Goal: Information Seeking & Learning: Learn about a topic

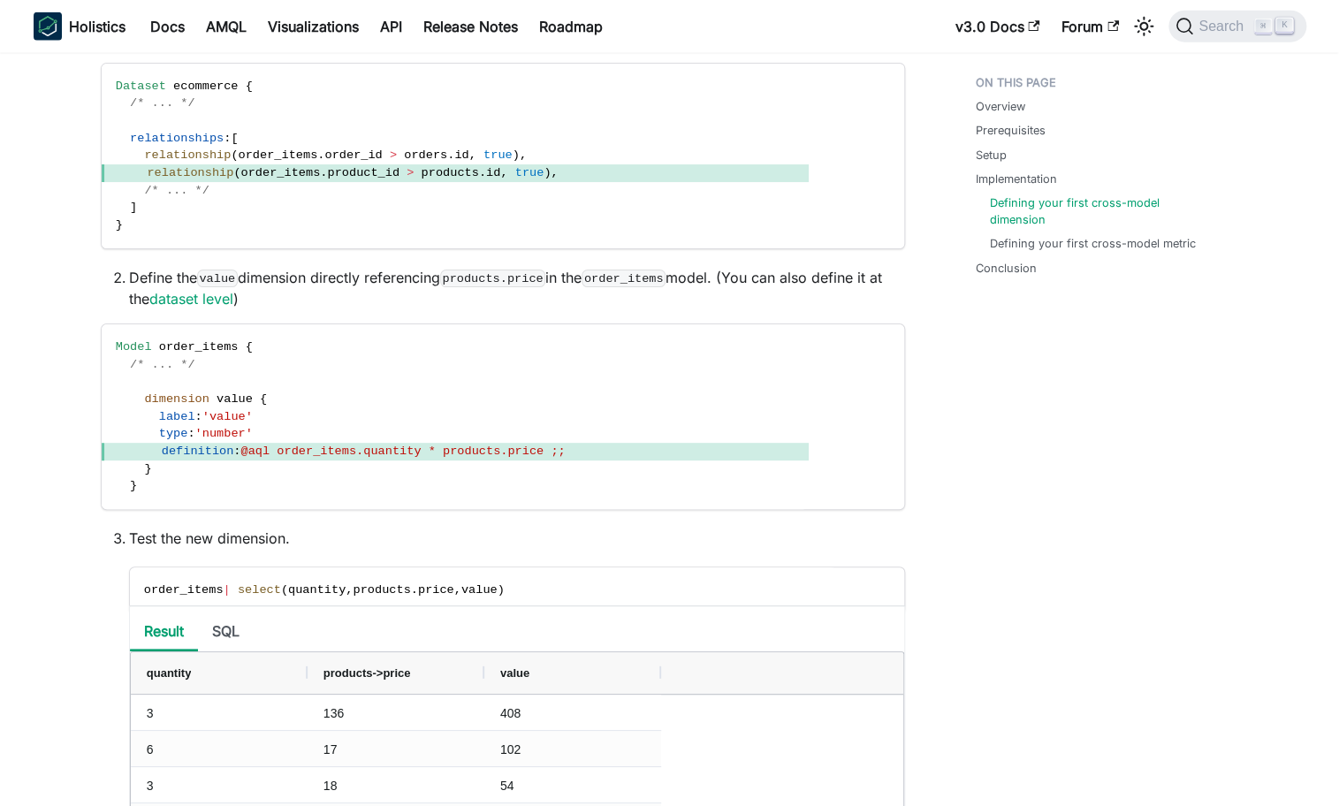
click at [76, 460] on div "On this page Create Cross-Model Calculation Knowledge Checkpoint A grasp of the…" at bounding box center [502, 169] width 875 height 3928
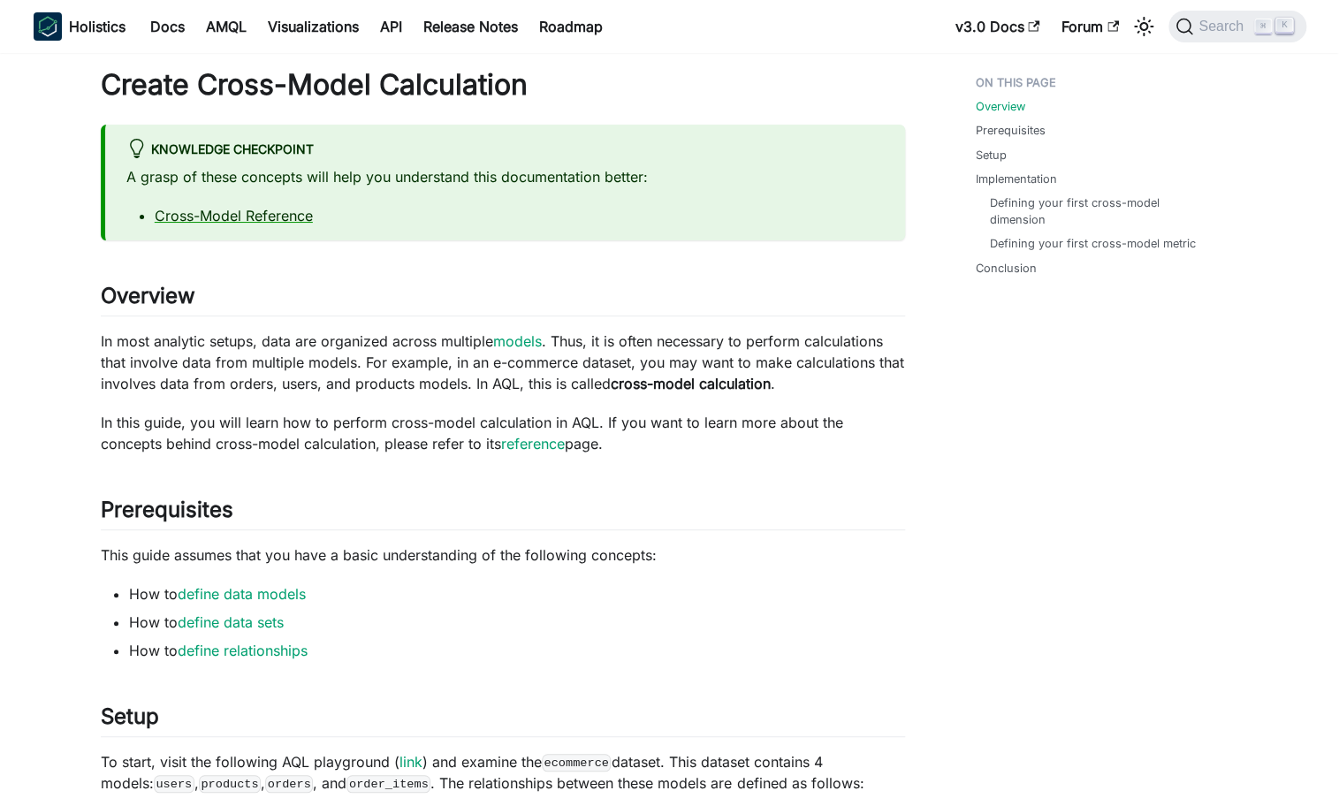
click at [895, 547] on p "This guide assumes that you have a basic understanding of the following concept…" at bounding box center [503, 554] width 804 height 21
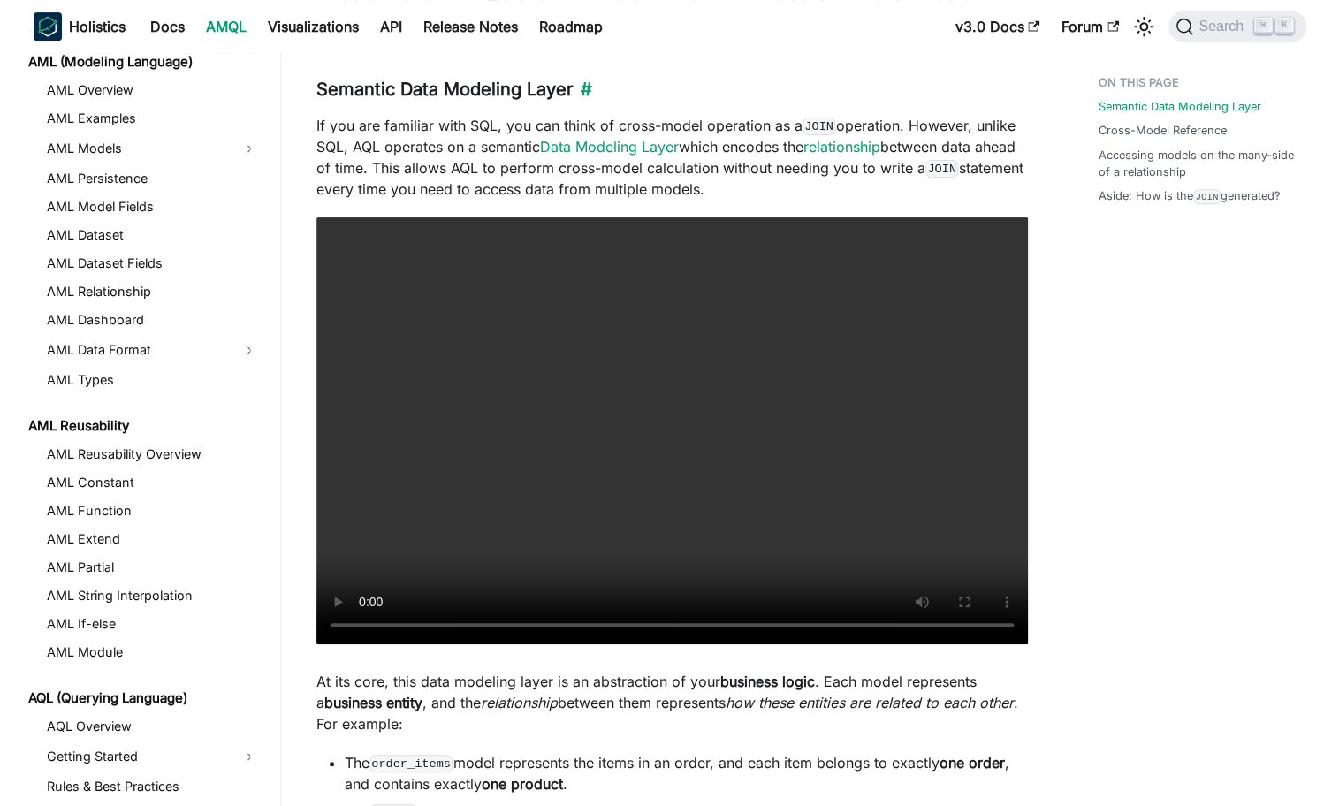
scroll to position [358, 0]
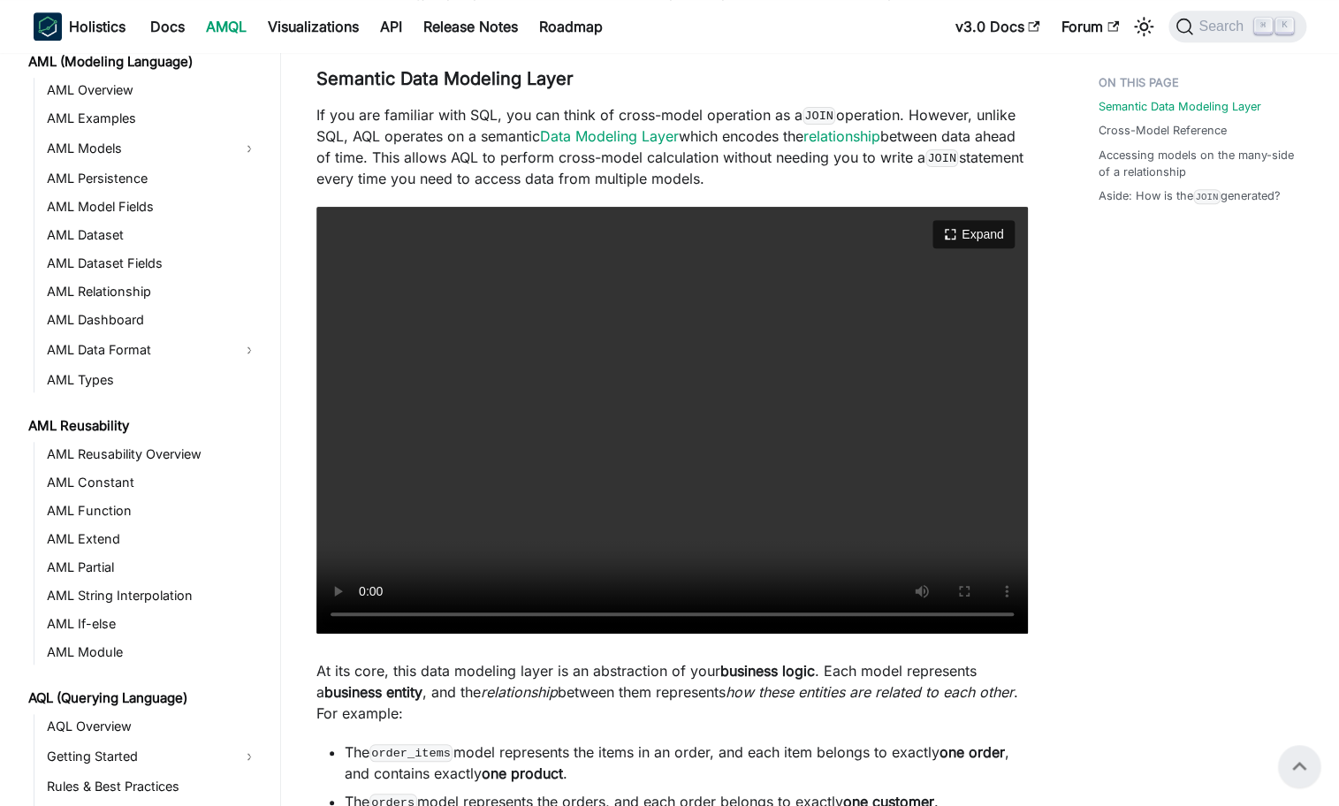
click at [521, 443] on video "Your browser does not support embedding video, but you can download it ." at bounding box center [671, 420] width 711 height 427
click at [730, 452] on video "Your browser does not support embedding video, but you can download it ." at bounding box center [671, 420] width 711 height 427
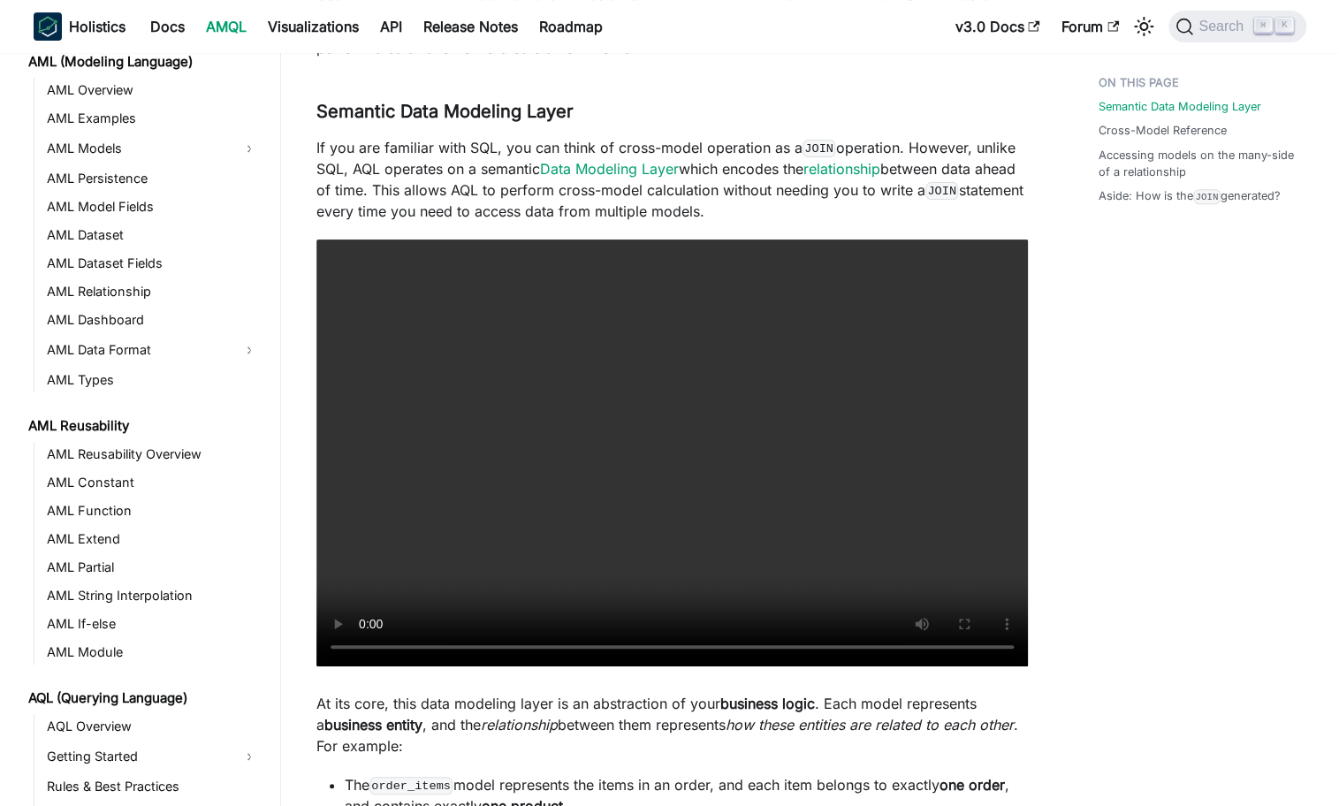
scroll to position [329, 0]
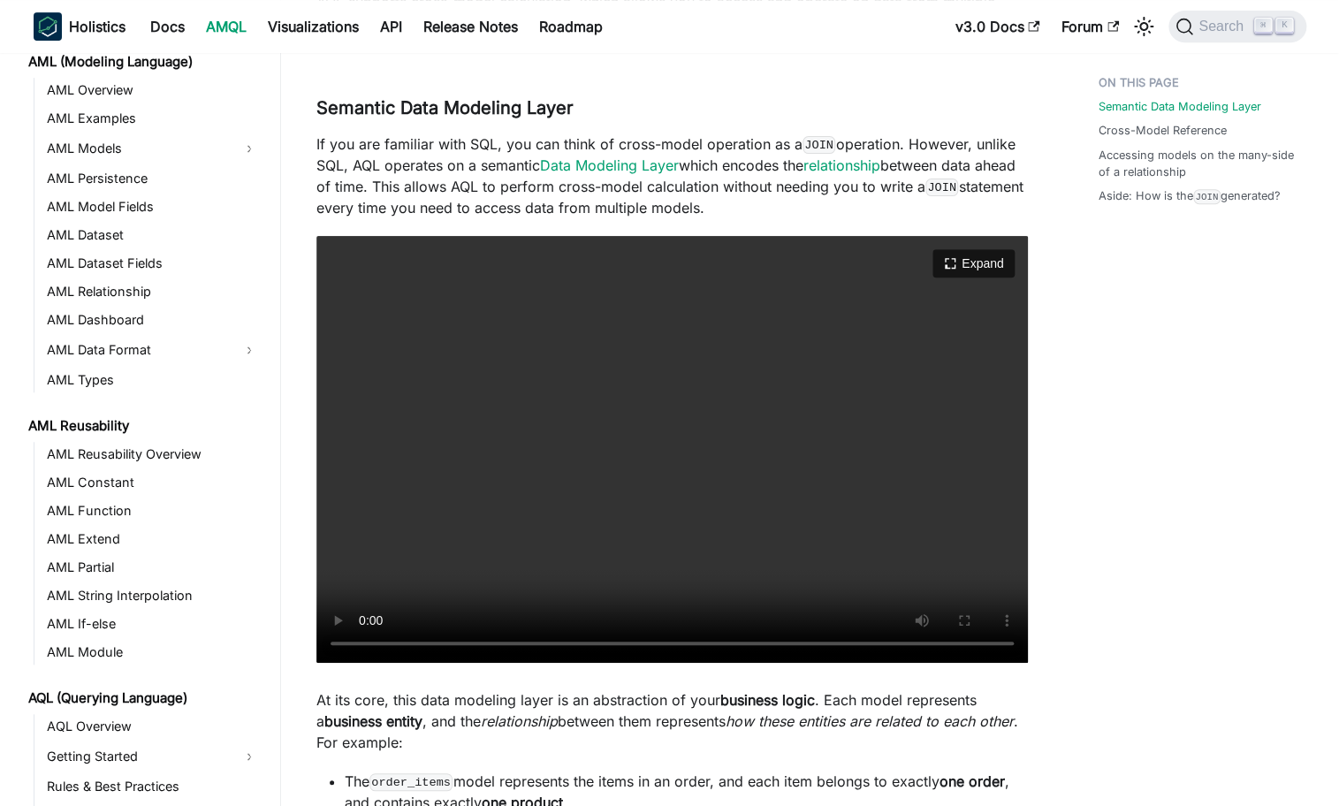
click at [735, 489] on video "Your browser does not support embedding video, but you can download it ." at bounding box center [671, 449] width 711 height 427
click at [831, 520] on video "Your browser does not support embedding video, but you can download it ." at bounding box center [671, 449] width 711 height 427
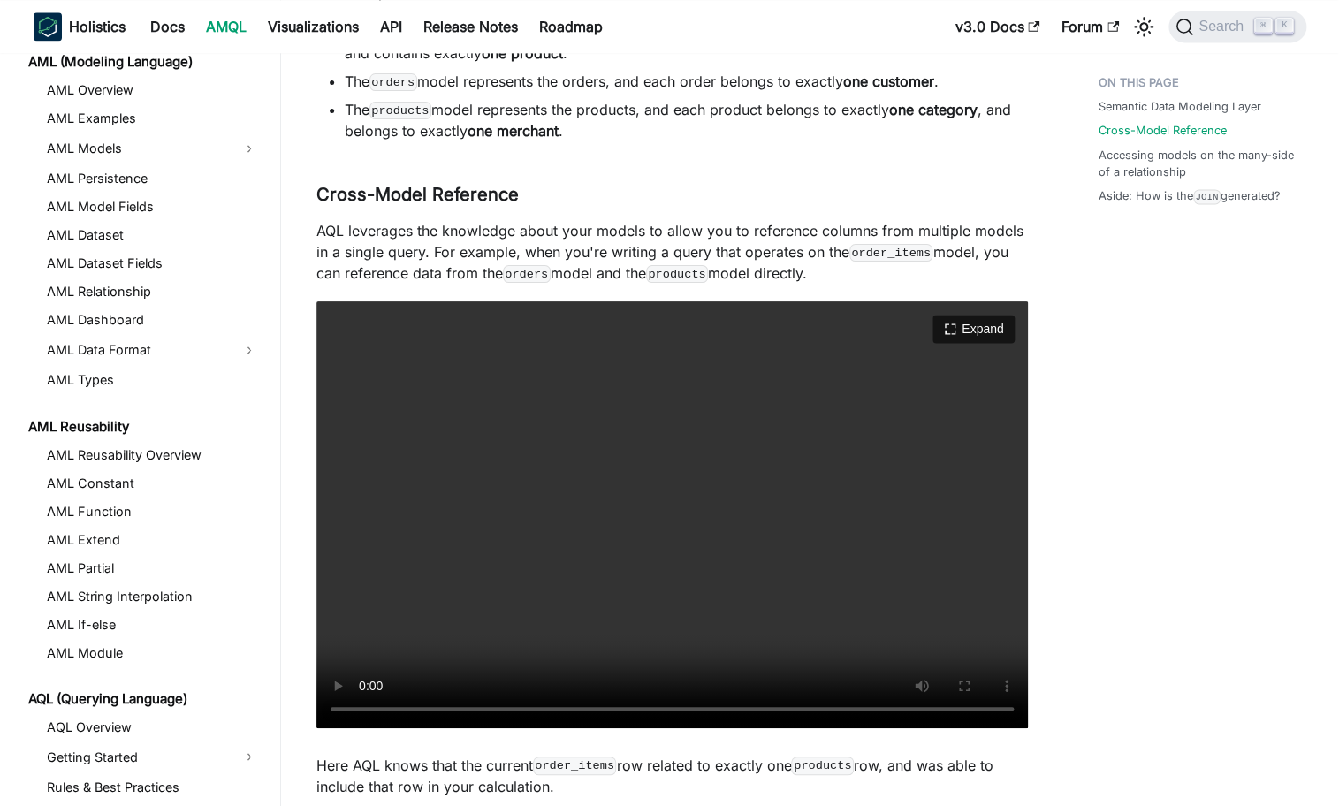
scroll to position [1088, 0]
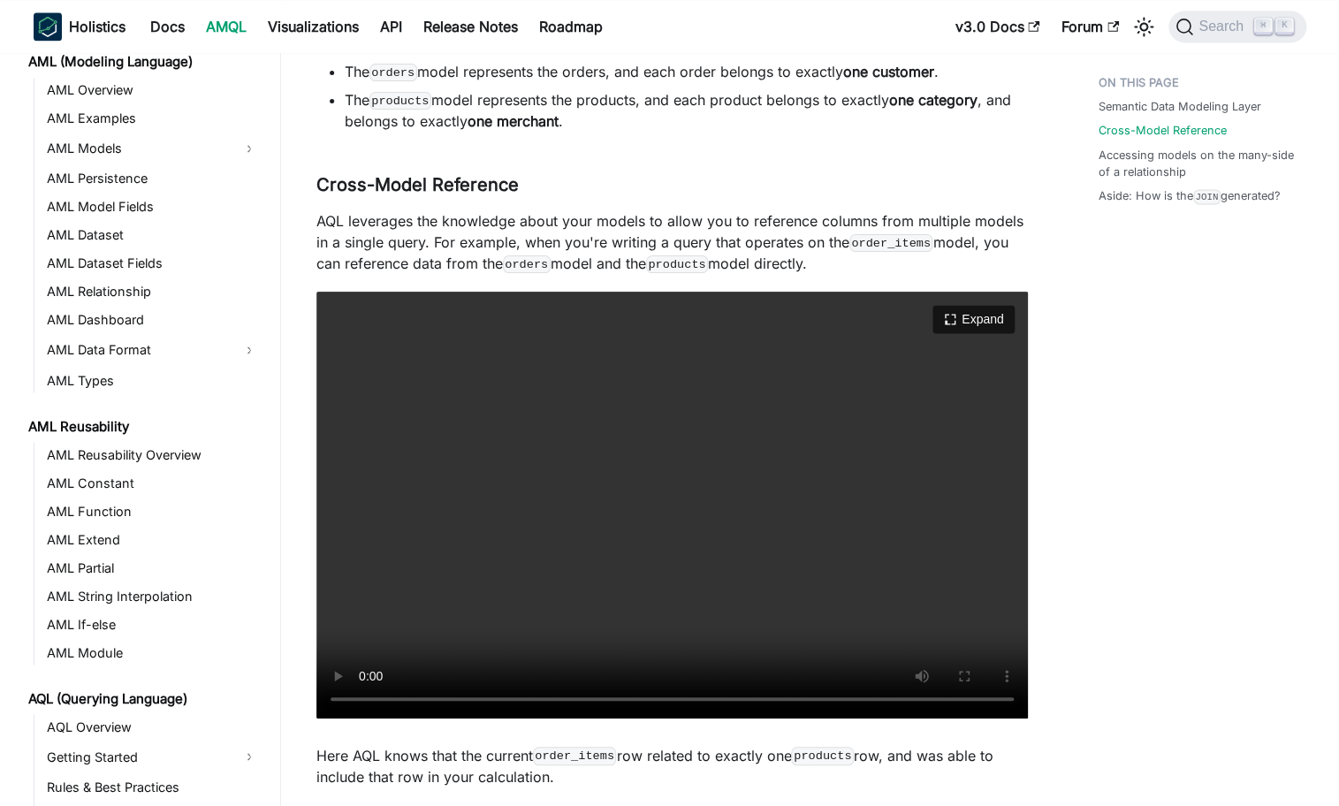
click at [477, 595] on video "Your browser does not support embedding video, but you can download it ." at bounding box center [671, 505] width 711 height 427
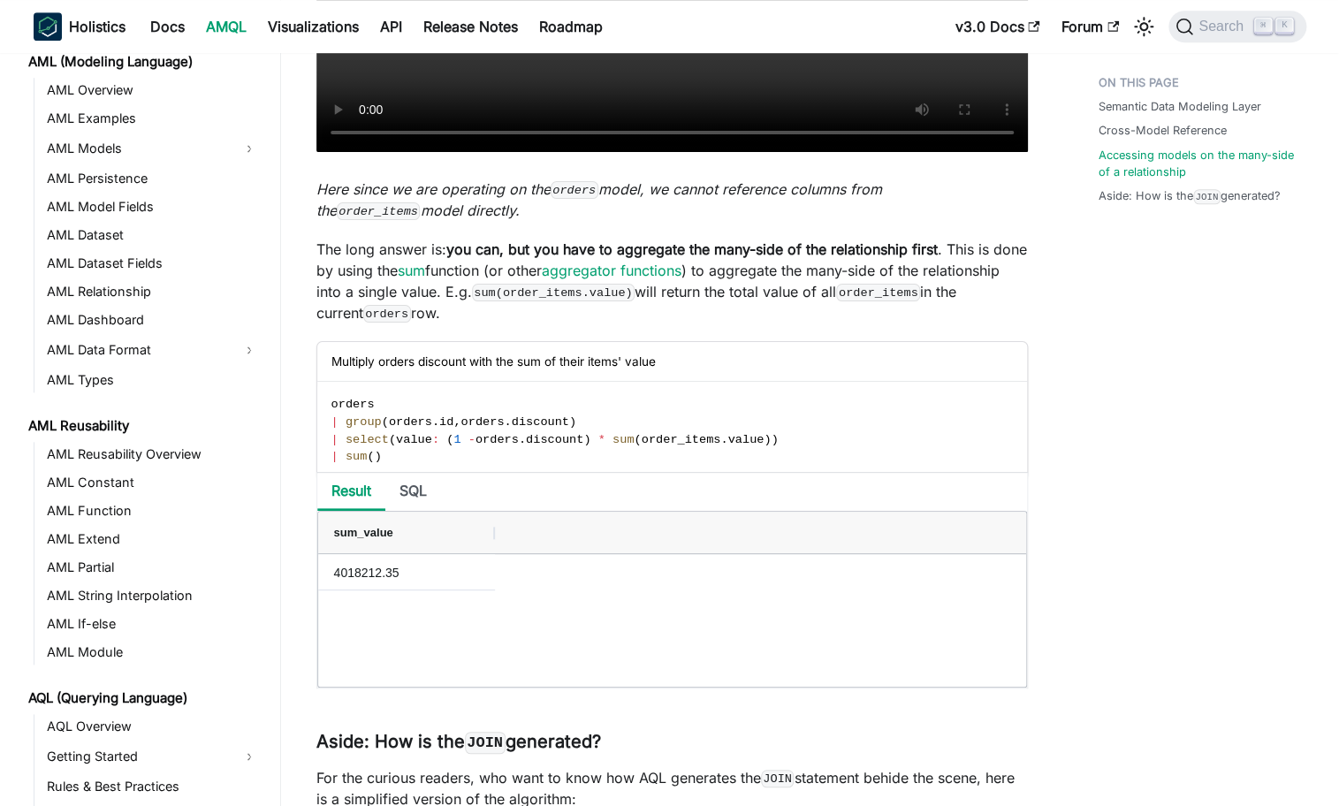
scroll to position [3524, 0]
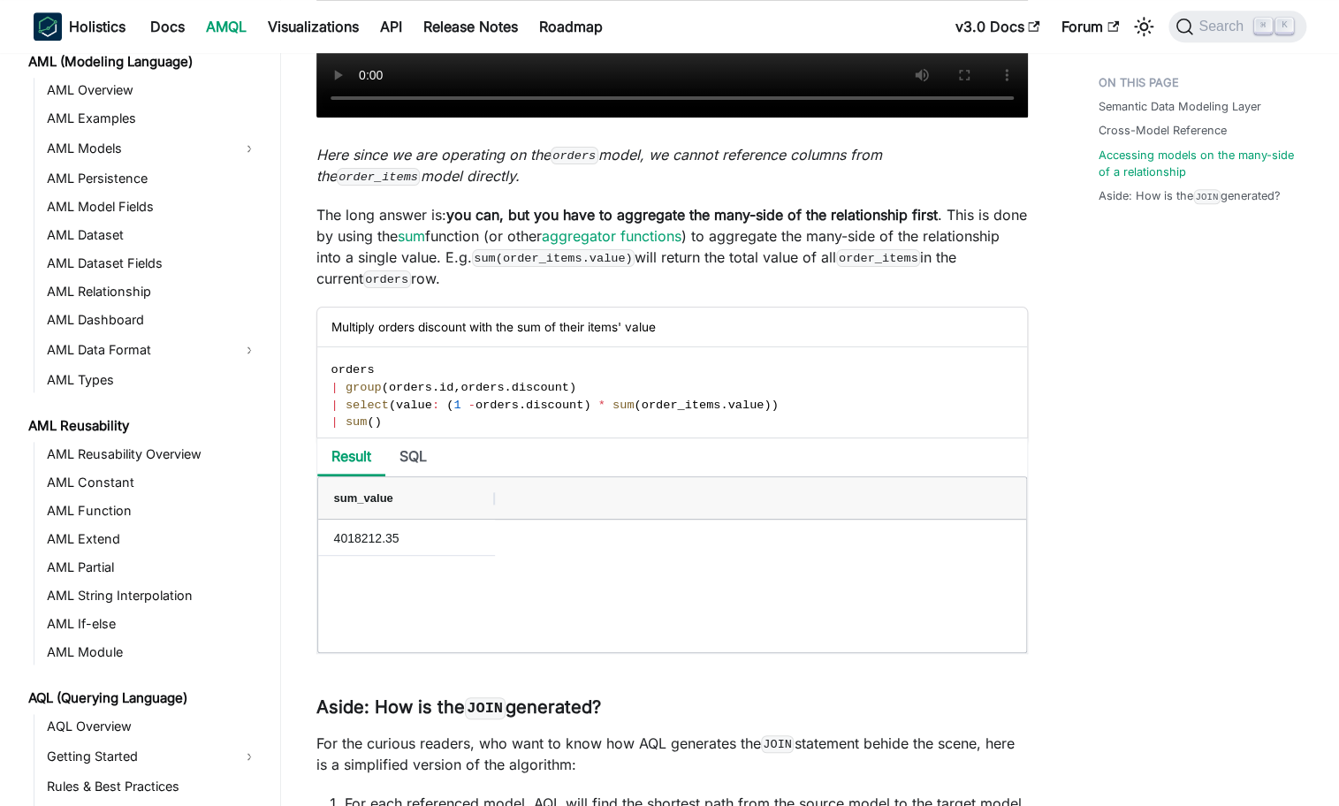
drag, startPoint x: 342, startPoint y: 368, endPoint x: 446, endPoint y: 444, distance: 129.5
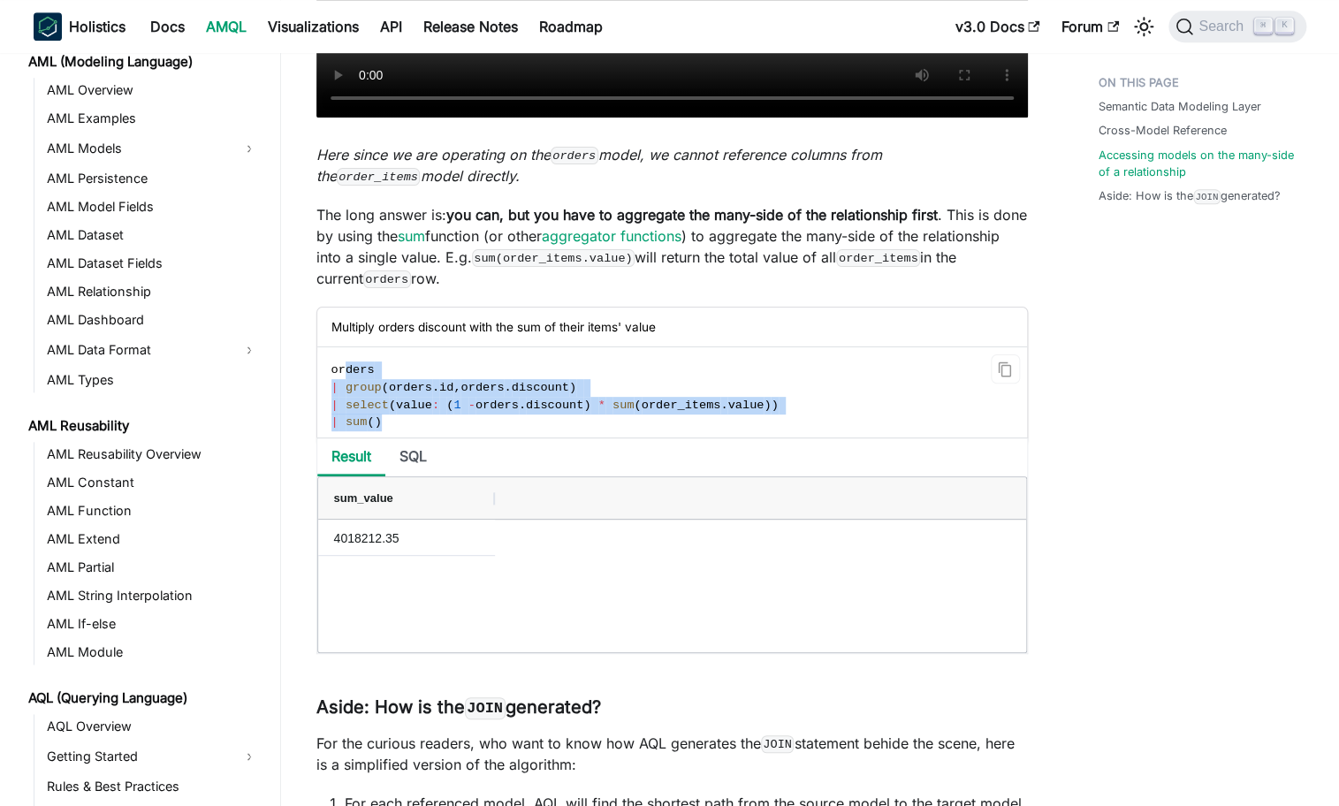
drag, startPoint x: 391, startPoint y: 420, endPoint x: 347, endPoint y: 372, distance: 64.4
click at [347, 372] on code "orders | group ( orders . id , orders . discount ) | select ( value : ( 1 - ord…" at bounding box center [670, 396] width 707 height 98
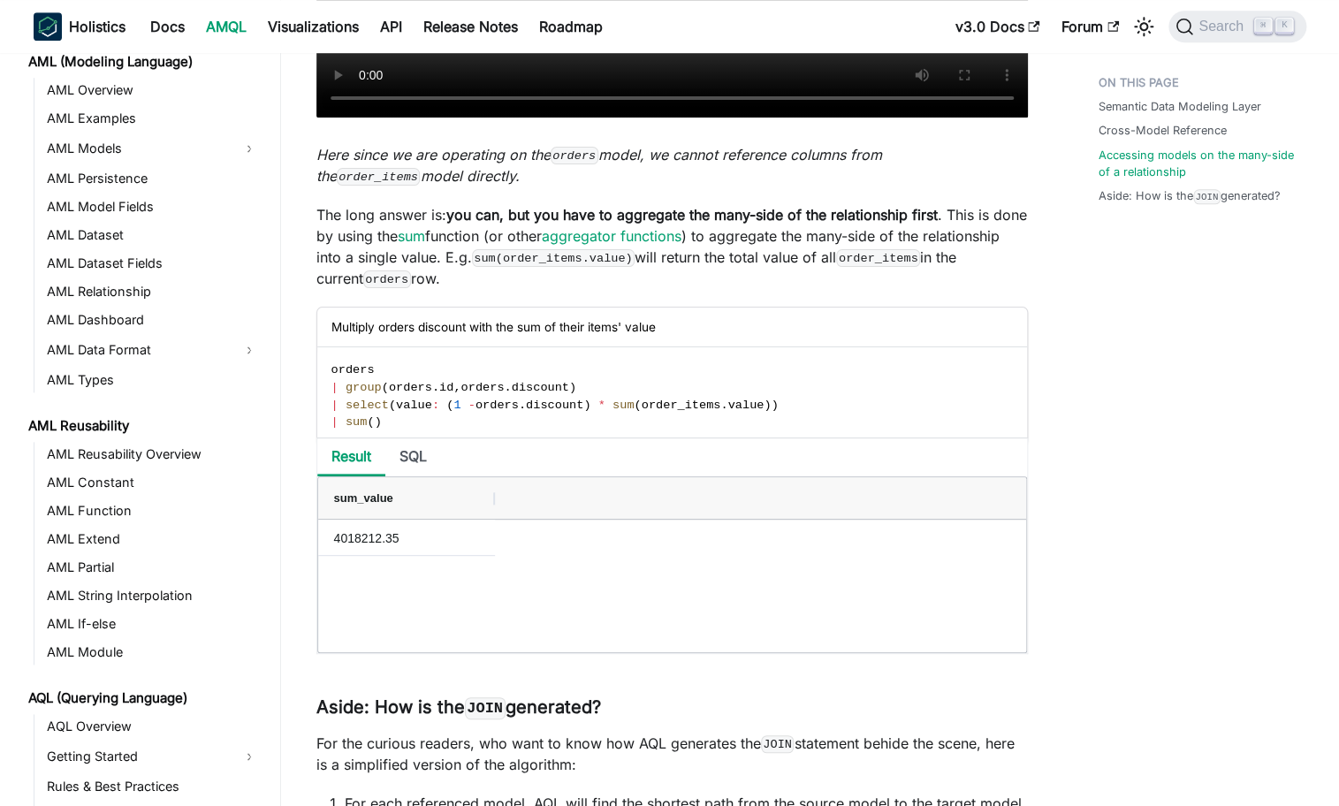
click at [505, 445] on ul "Result SQL" at bounding box center [672, 457] width 710 height 38
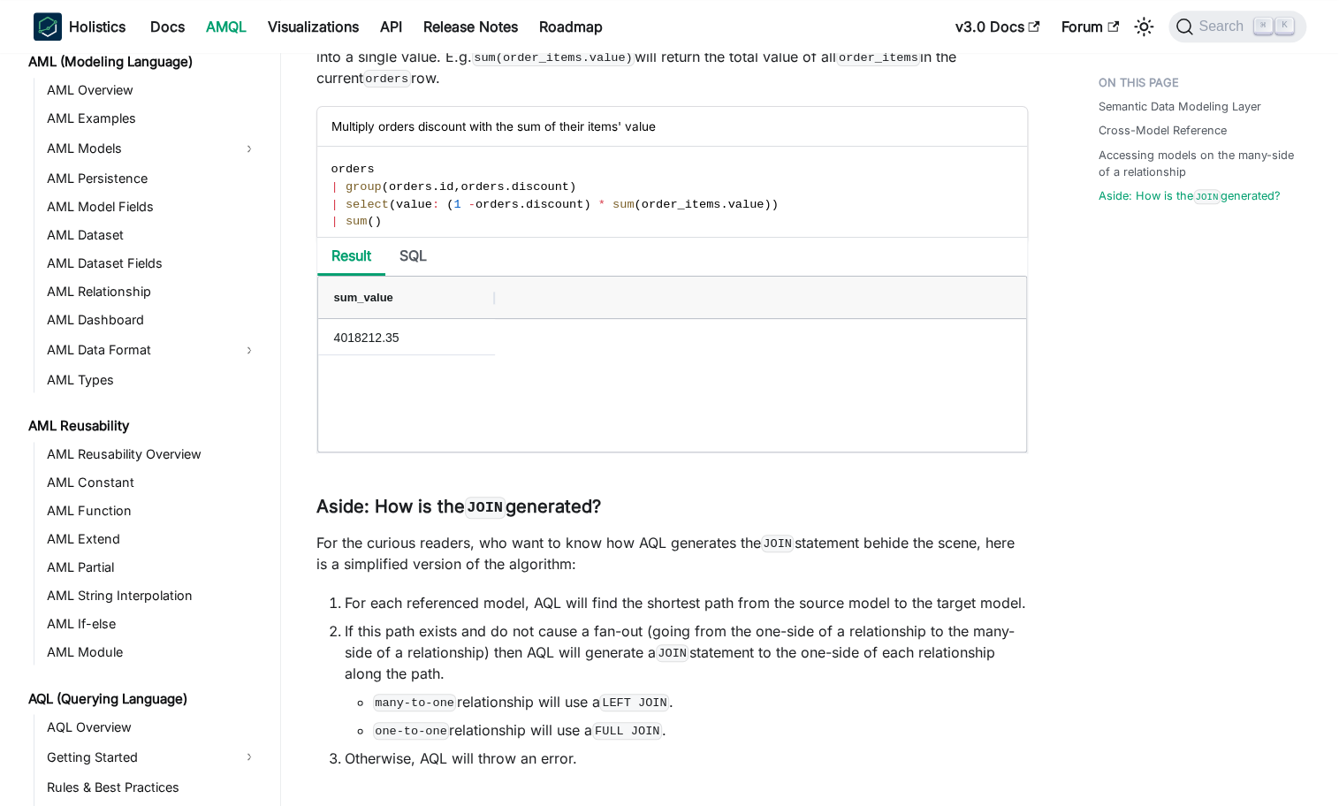
scroll to position [3950, 0]
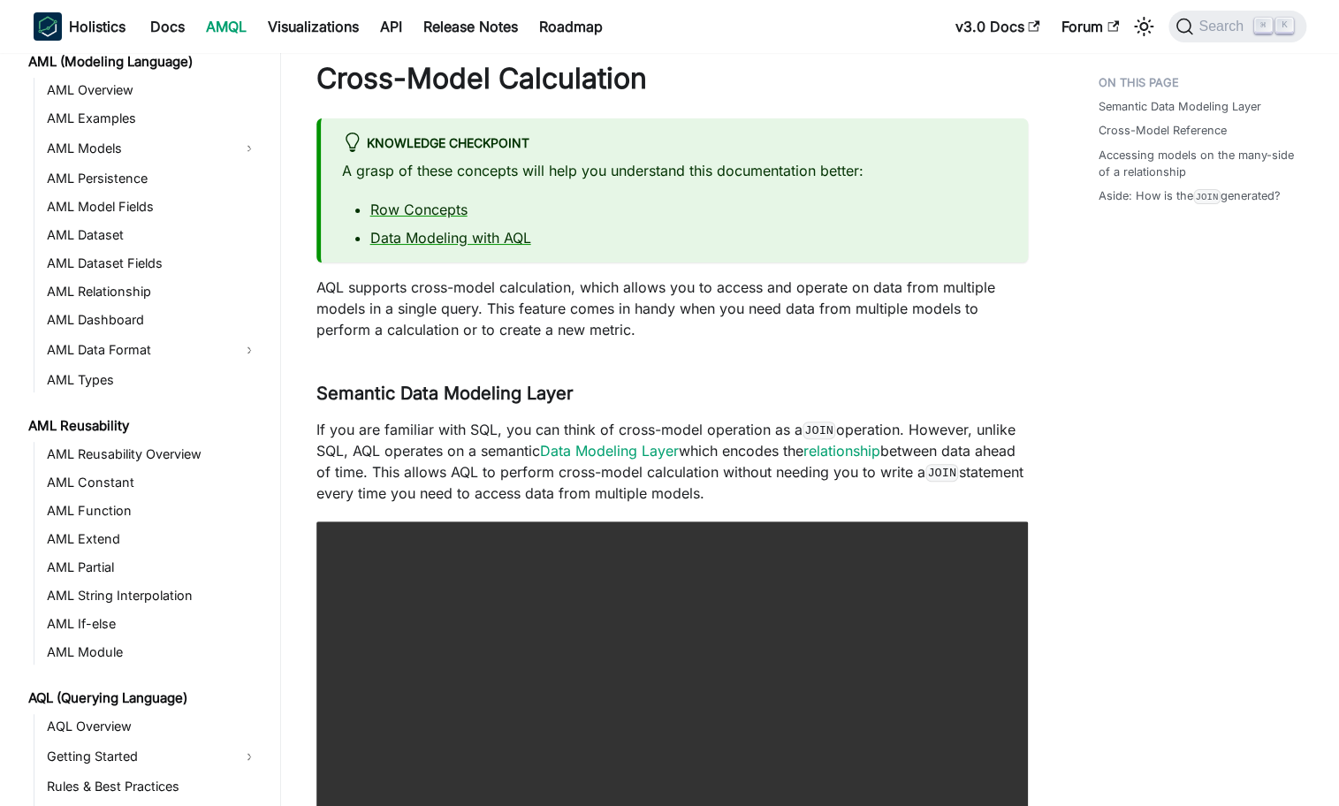
scroll to position [44, 0]
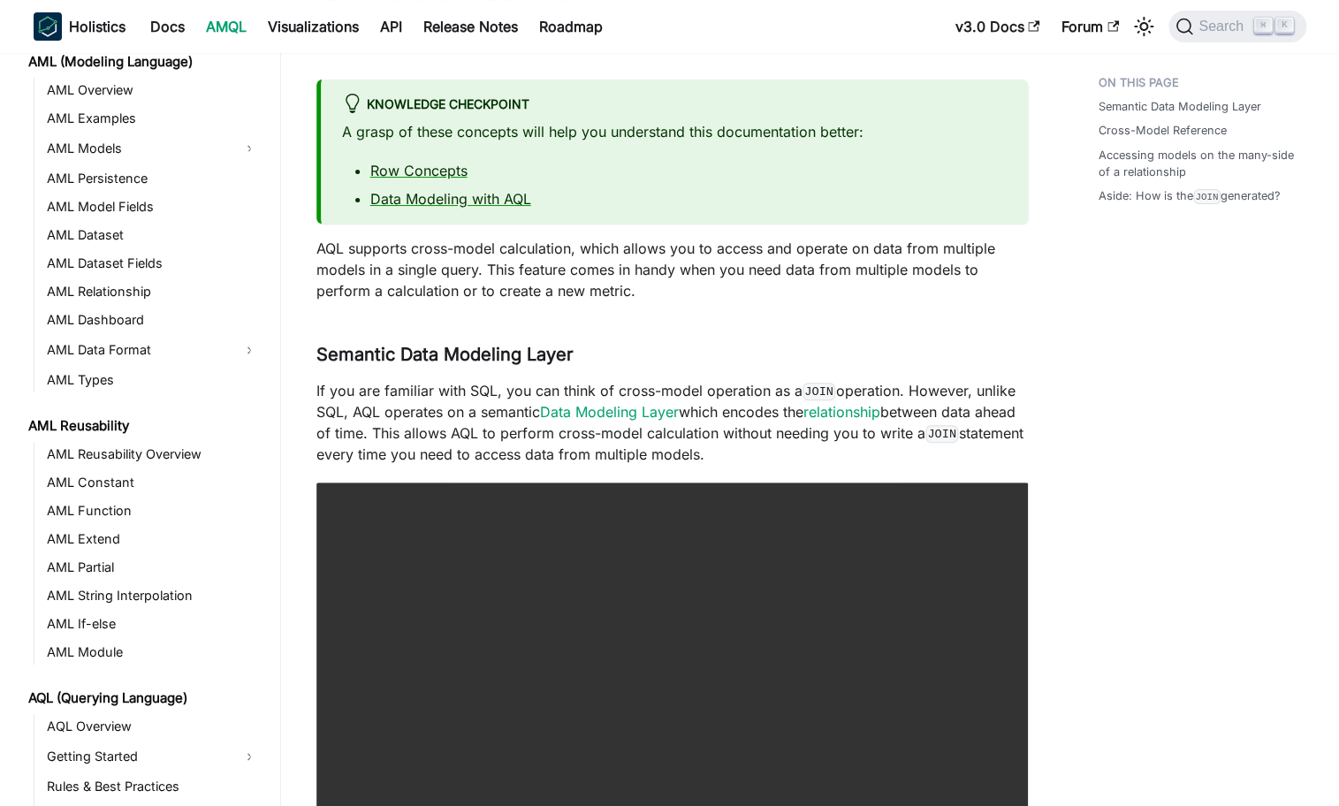
scroll to position [0, 0]
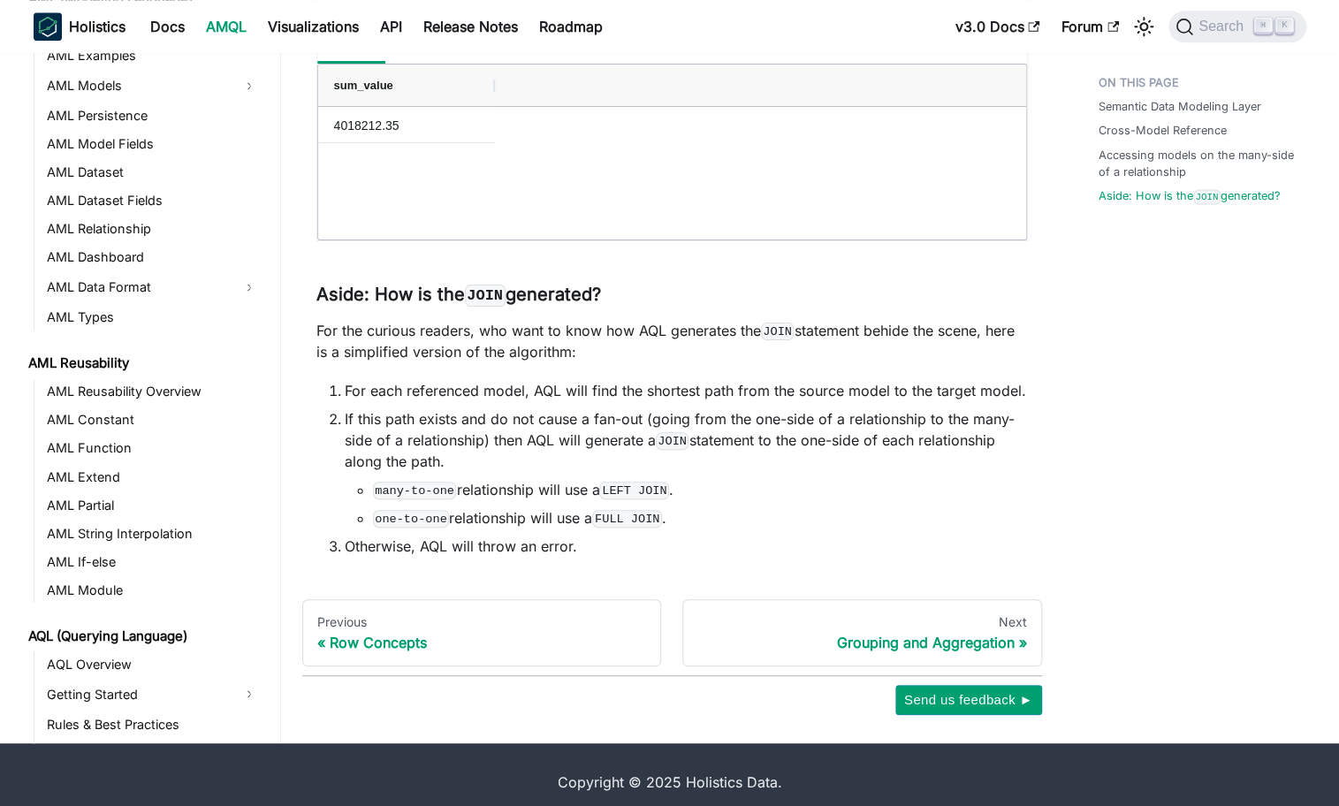
scroll to position [3950, 0]
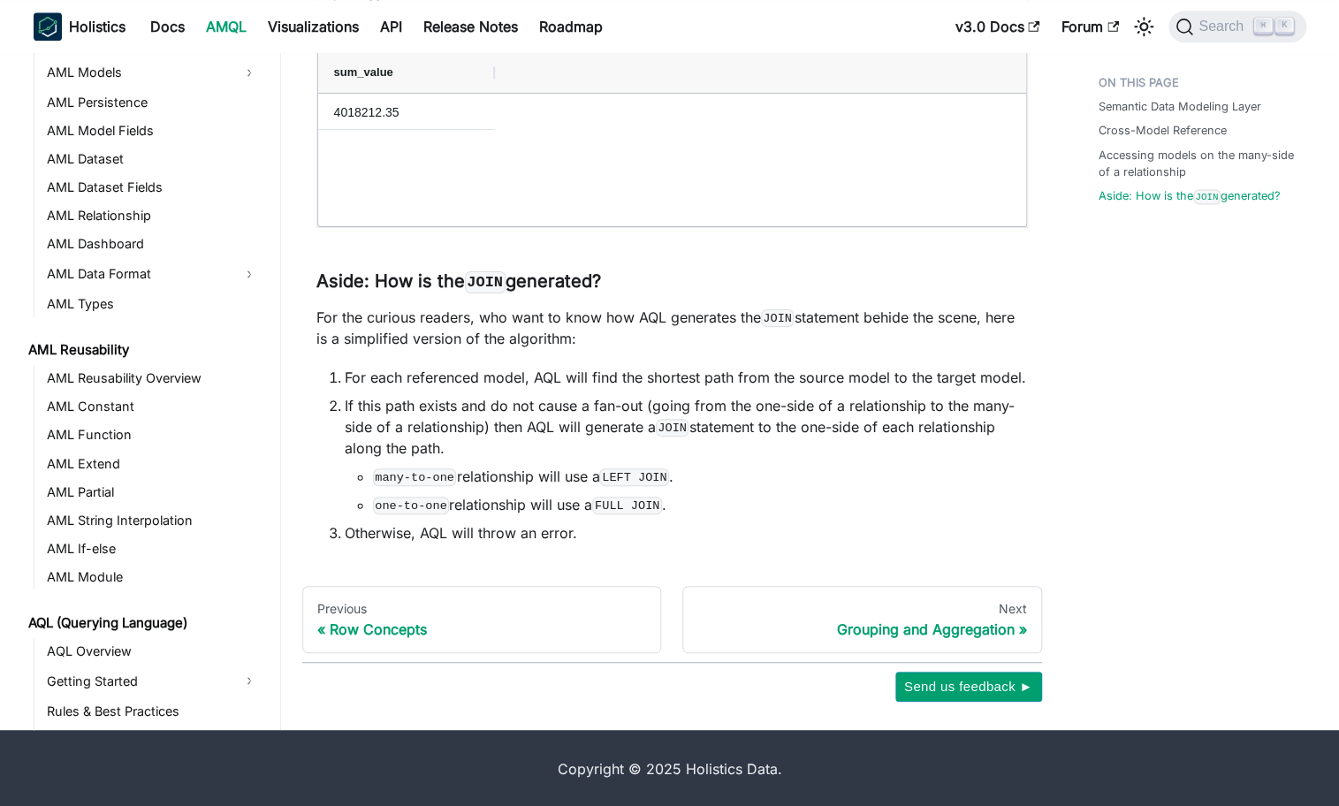
click at [406, 367] on li "For each referenced model, AQL will find the shortest path from the source mode…" at bounding box center [686, 377] width 683 height 21
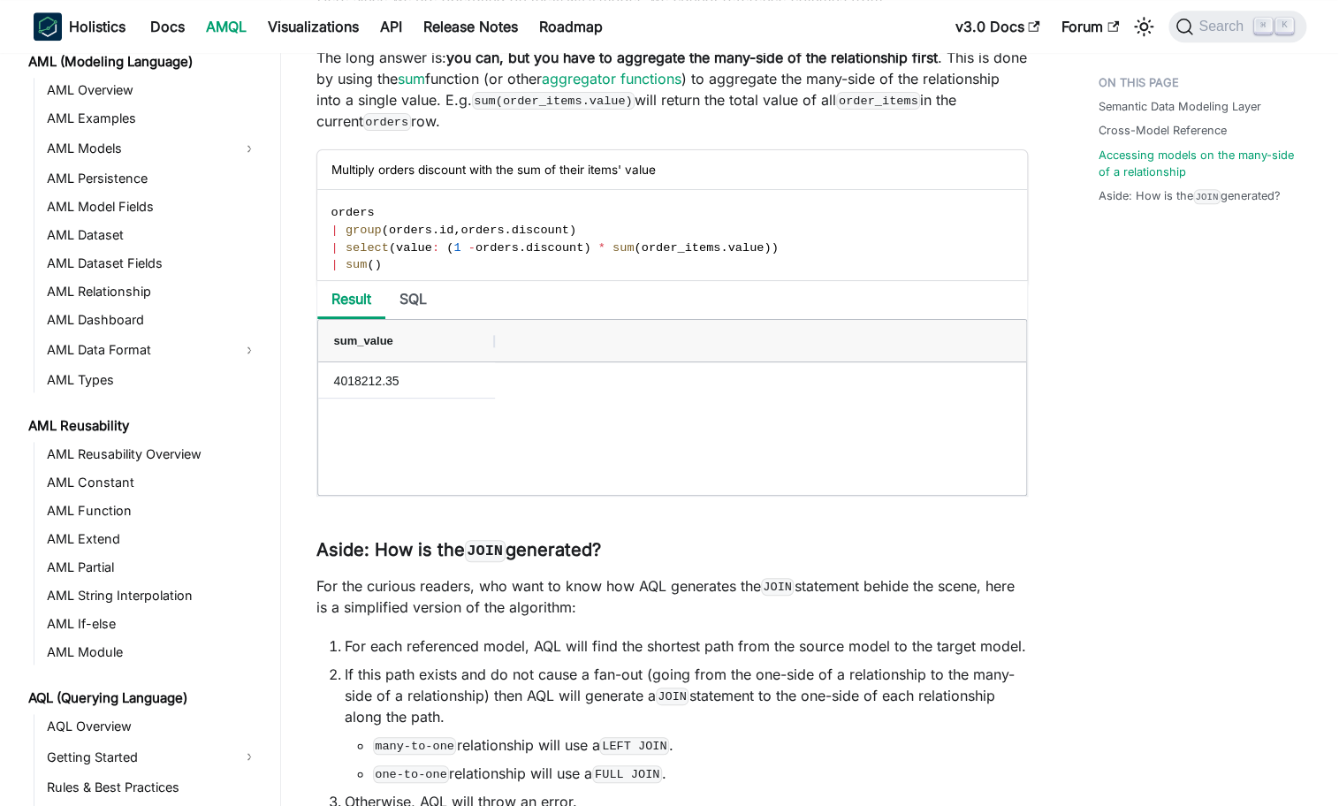
scroll to position [3683, 0]
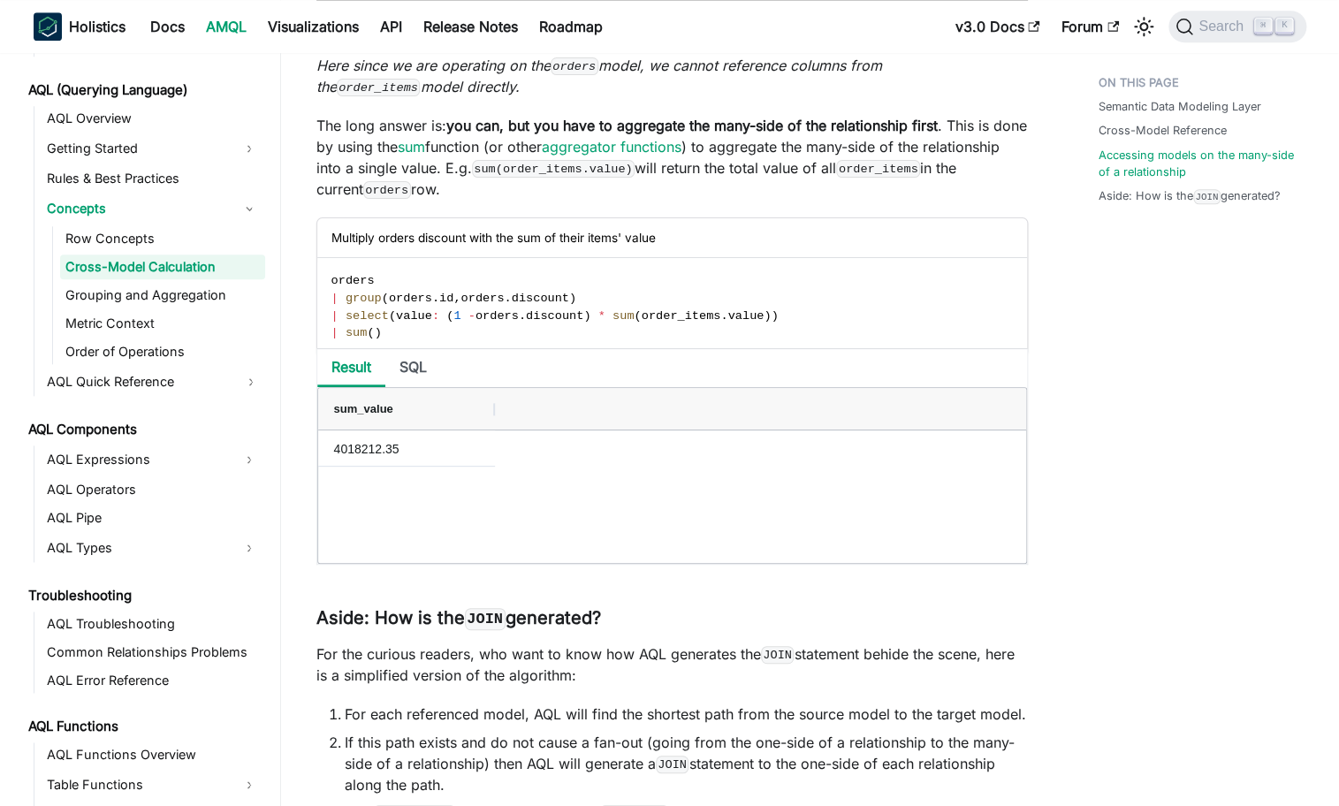
scroll to position [672, 0]
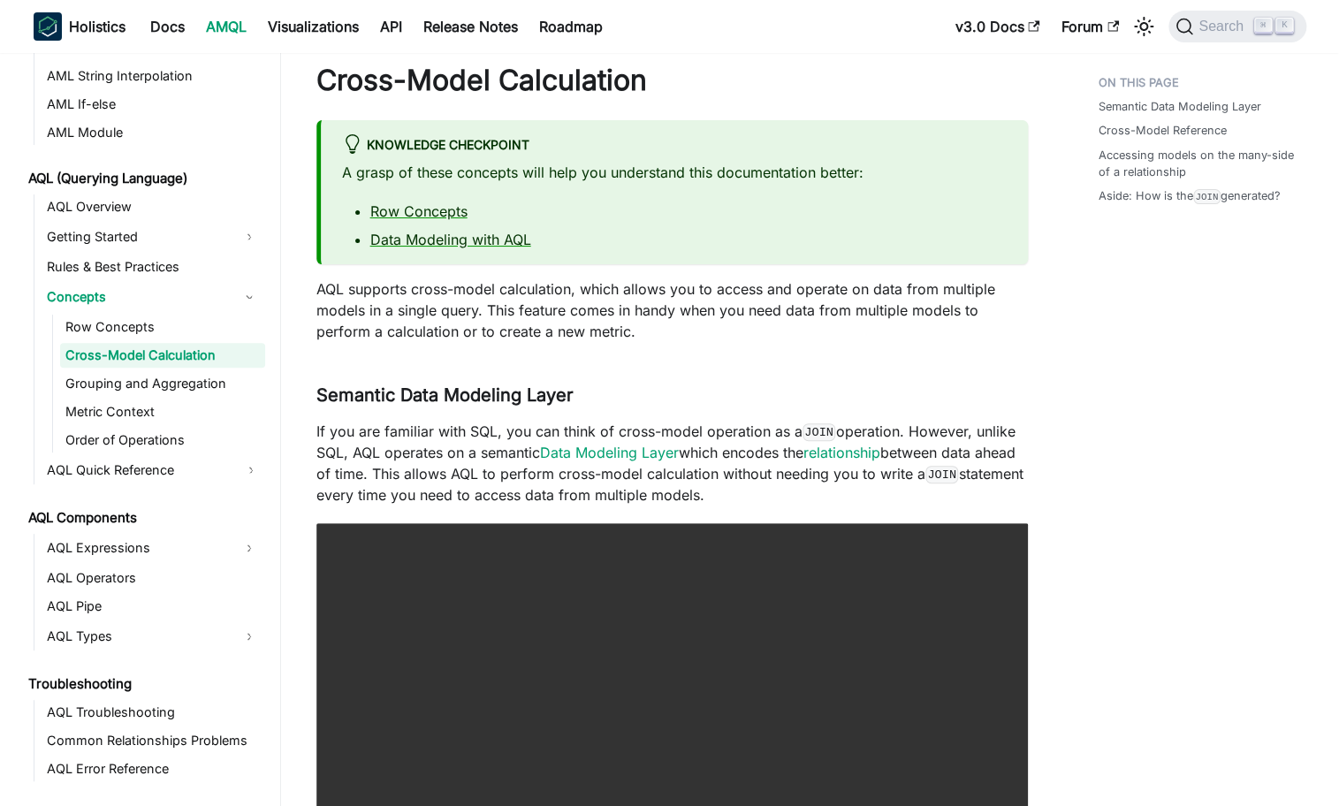
scroll to position [0, 0]
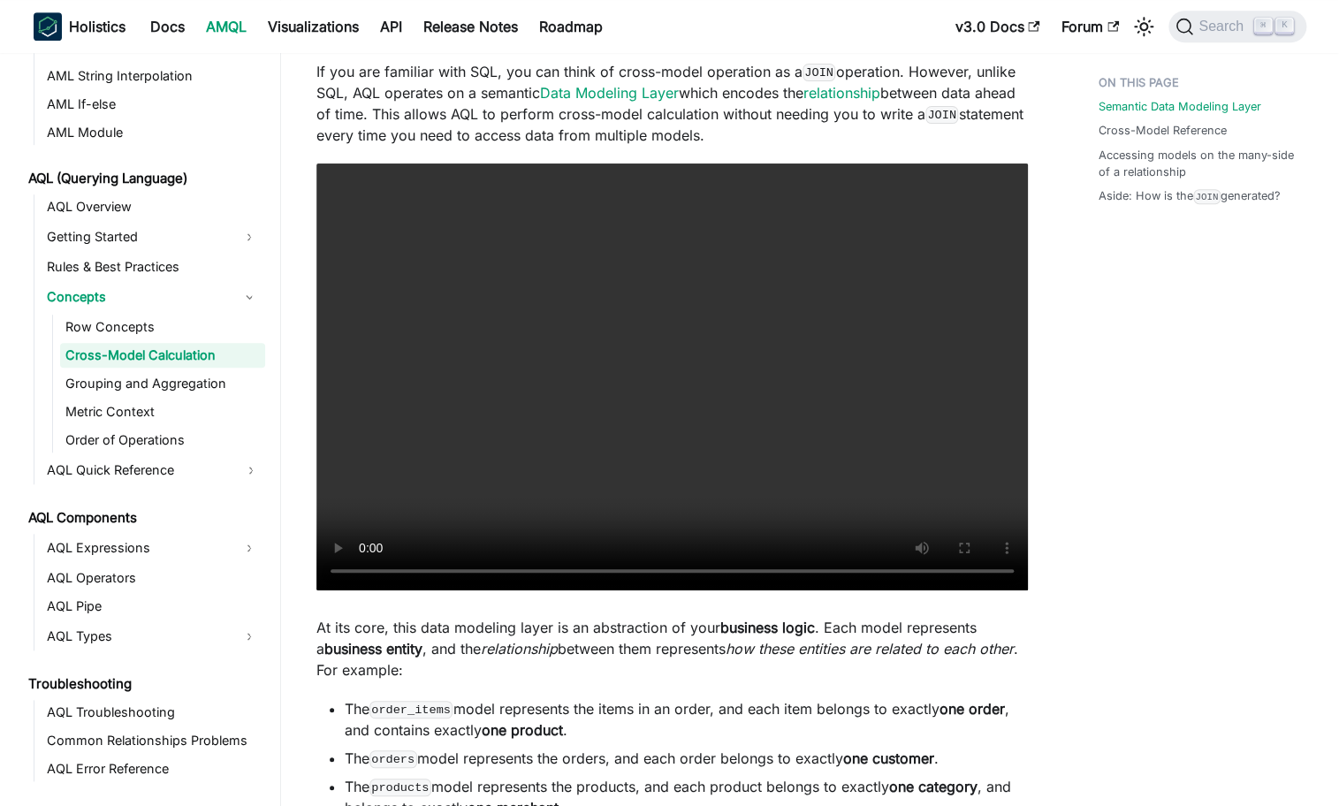
click at [1236, 27] on span "Search" at bounding box center [1223, 27] width 61 height 16
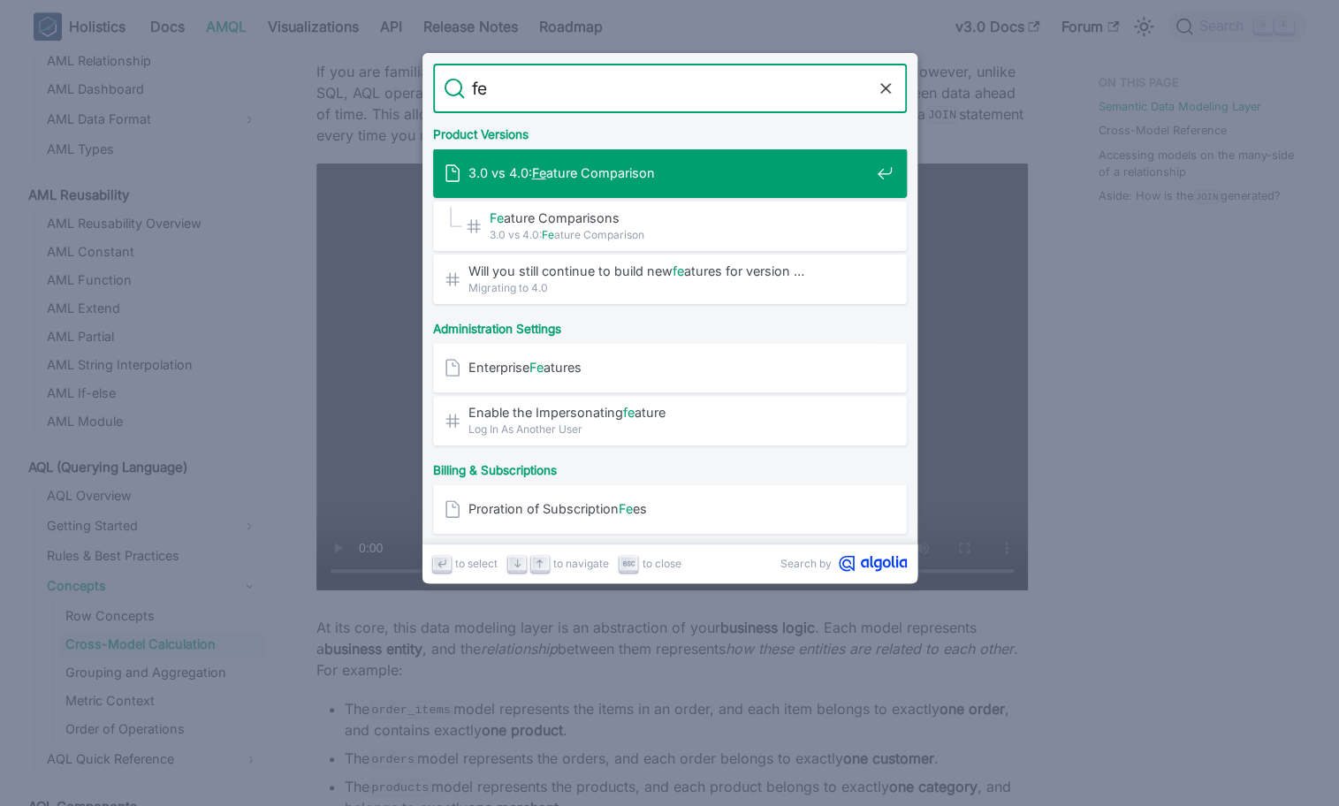
type input "f"
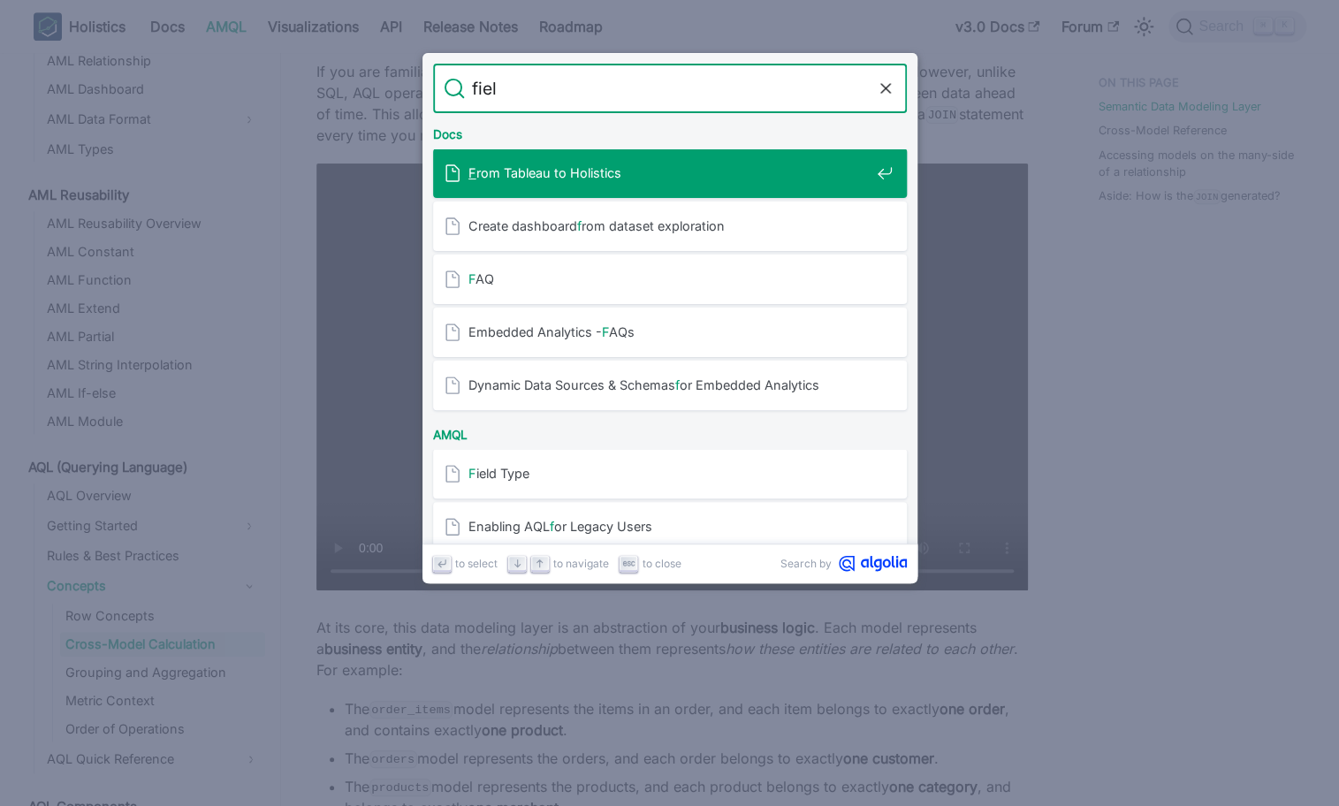
type input "field"
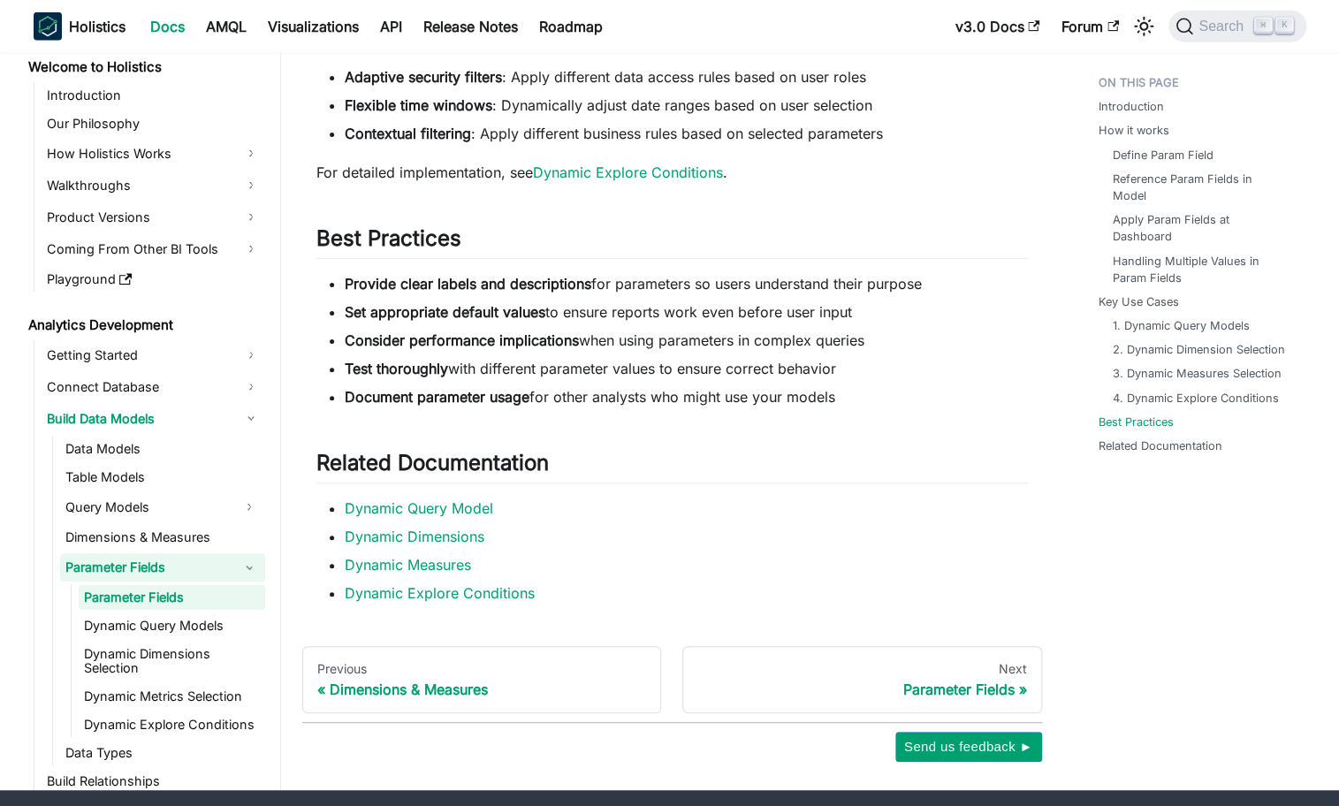
scroll to position [5080, 0]
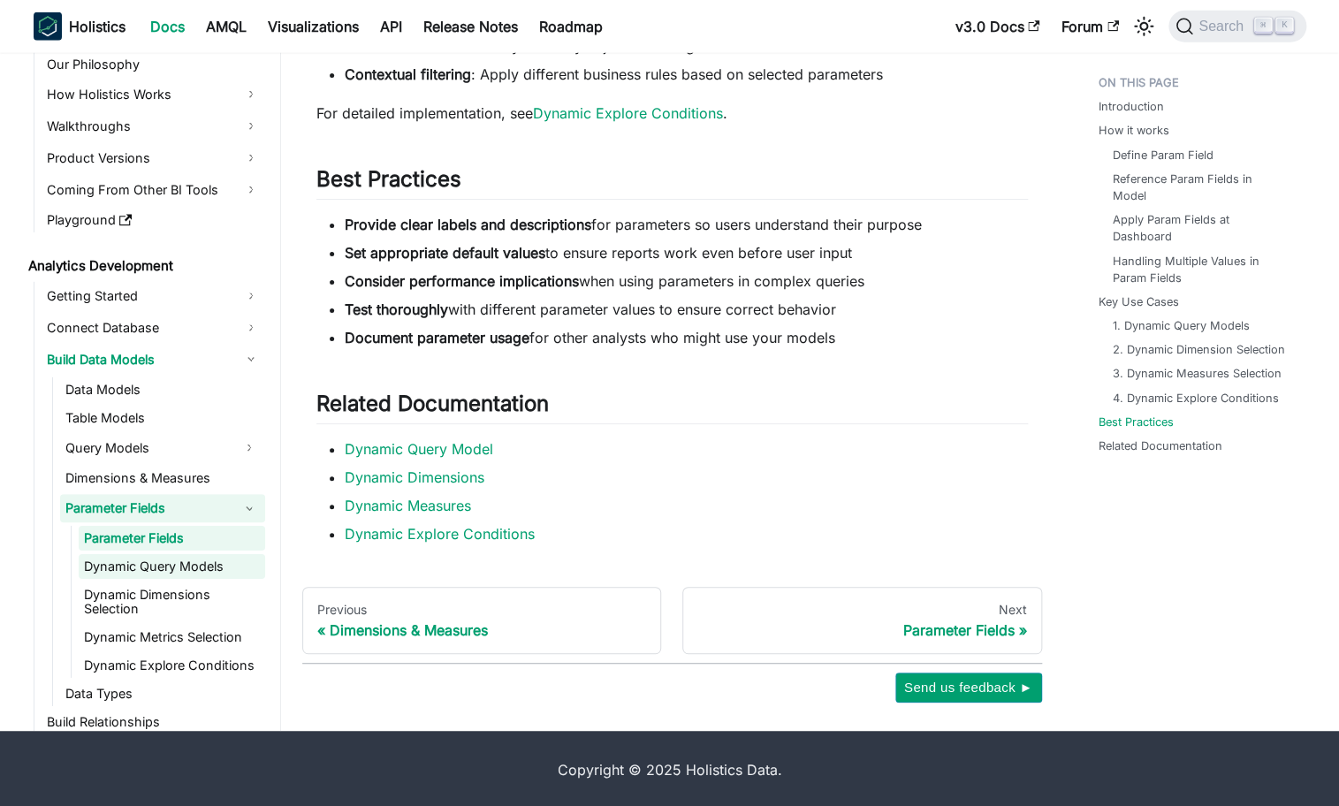
click at [203, 558] on link "Dynamic Query Models" at bounding box center [172, 566] width 186 height 25
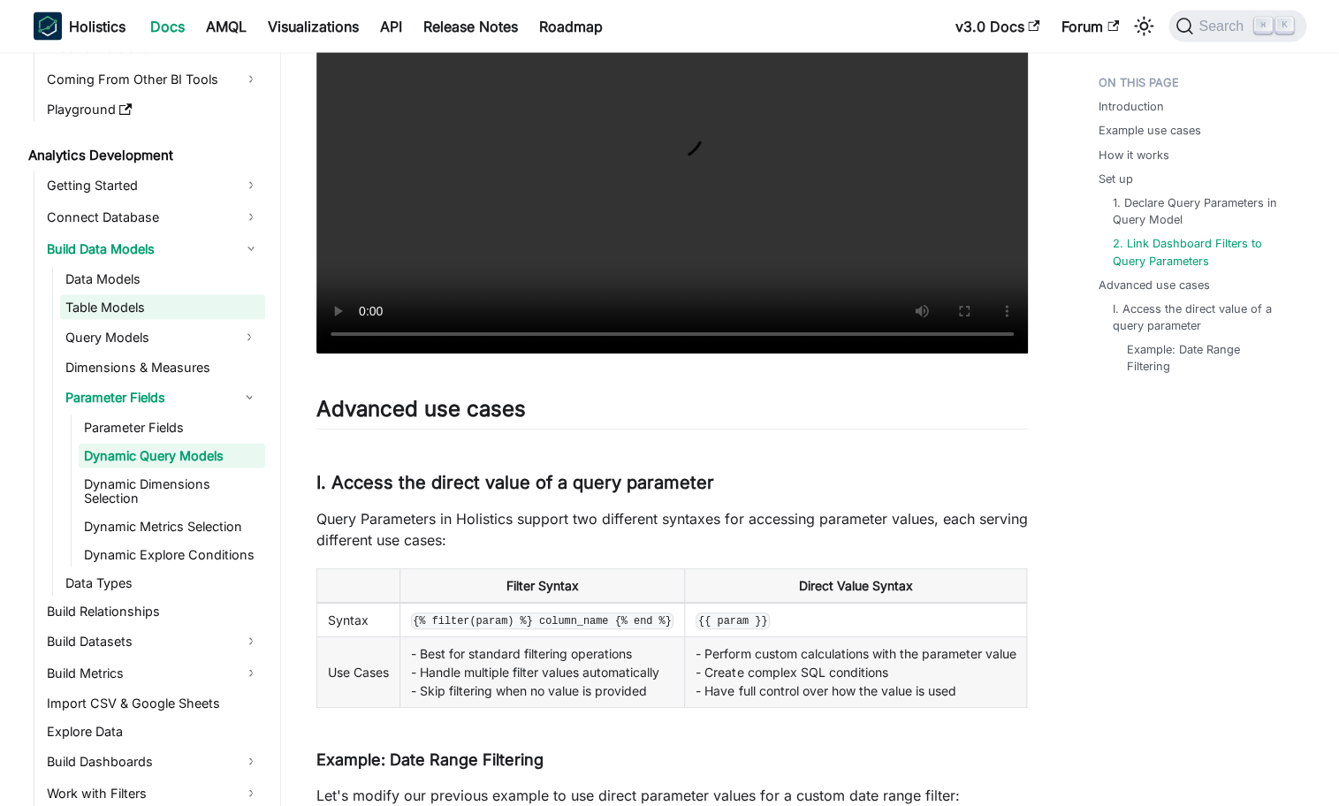
scroll to position [187, 0]
click at [170, 528] on link "Dynamic Metrics Selection" at bounding box center [172, 524] width 186 height 25
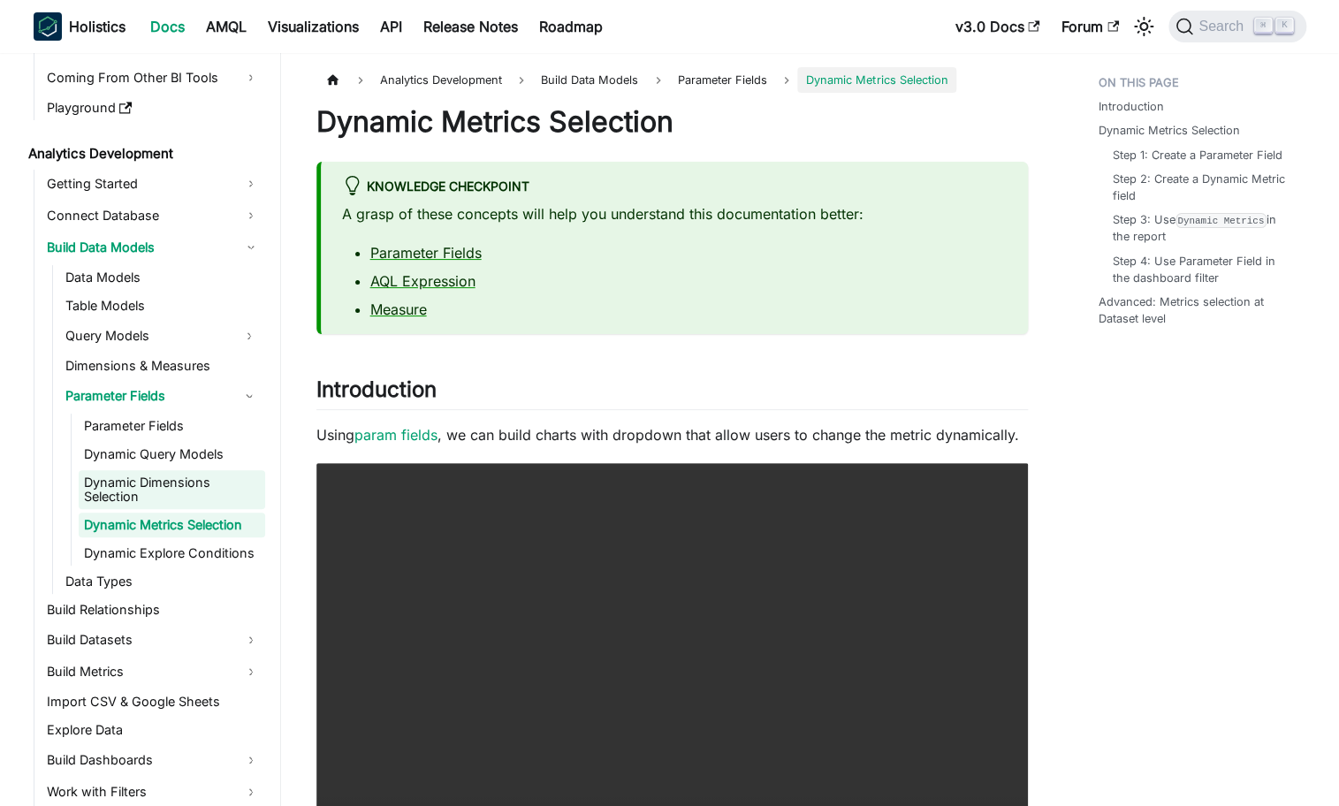
click at [196, 479] on link "Dynamic Dimensions Selection" at bounding box center [172, 489] width 186 height 39
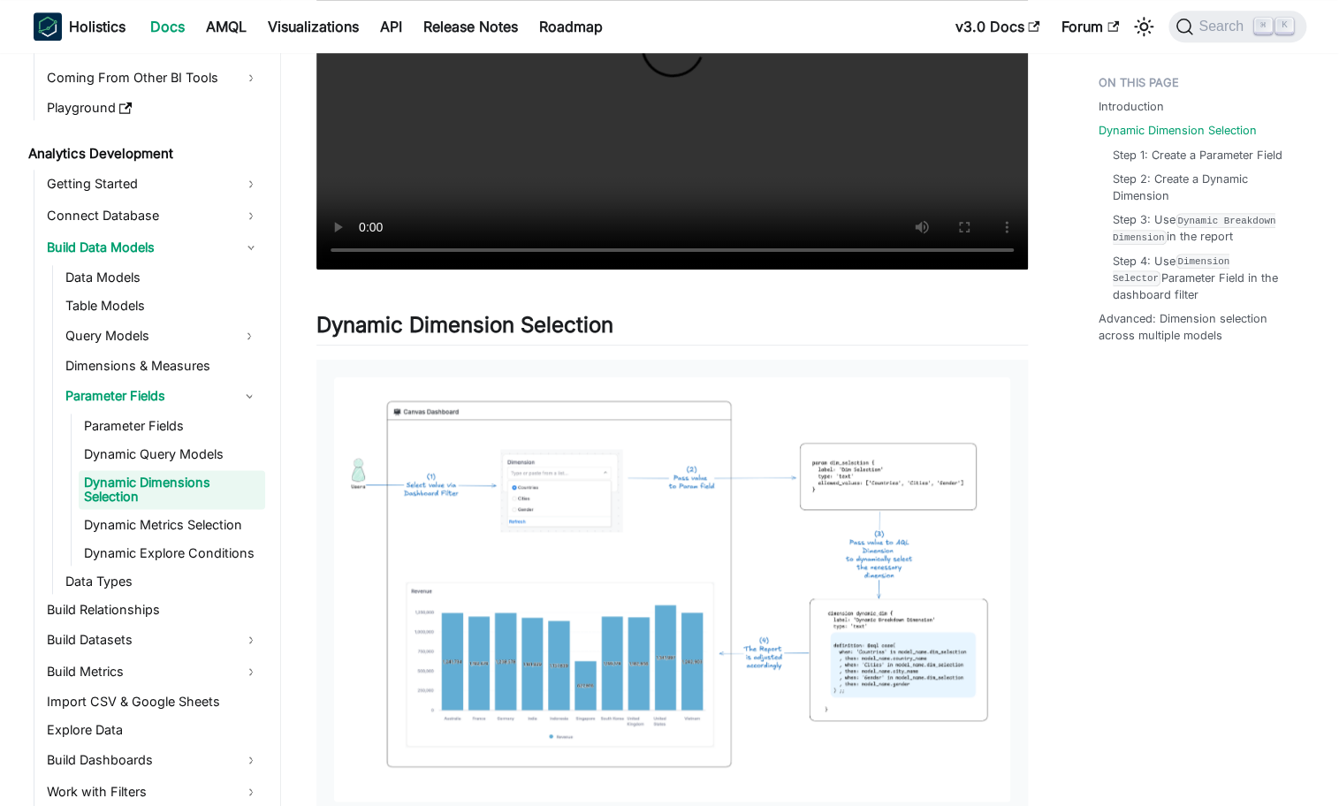
scroll to position [659, 0]
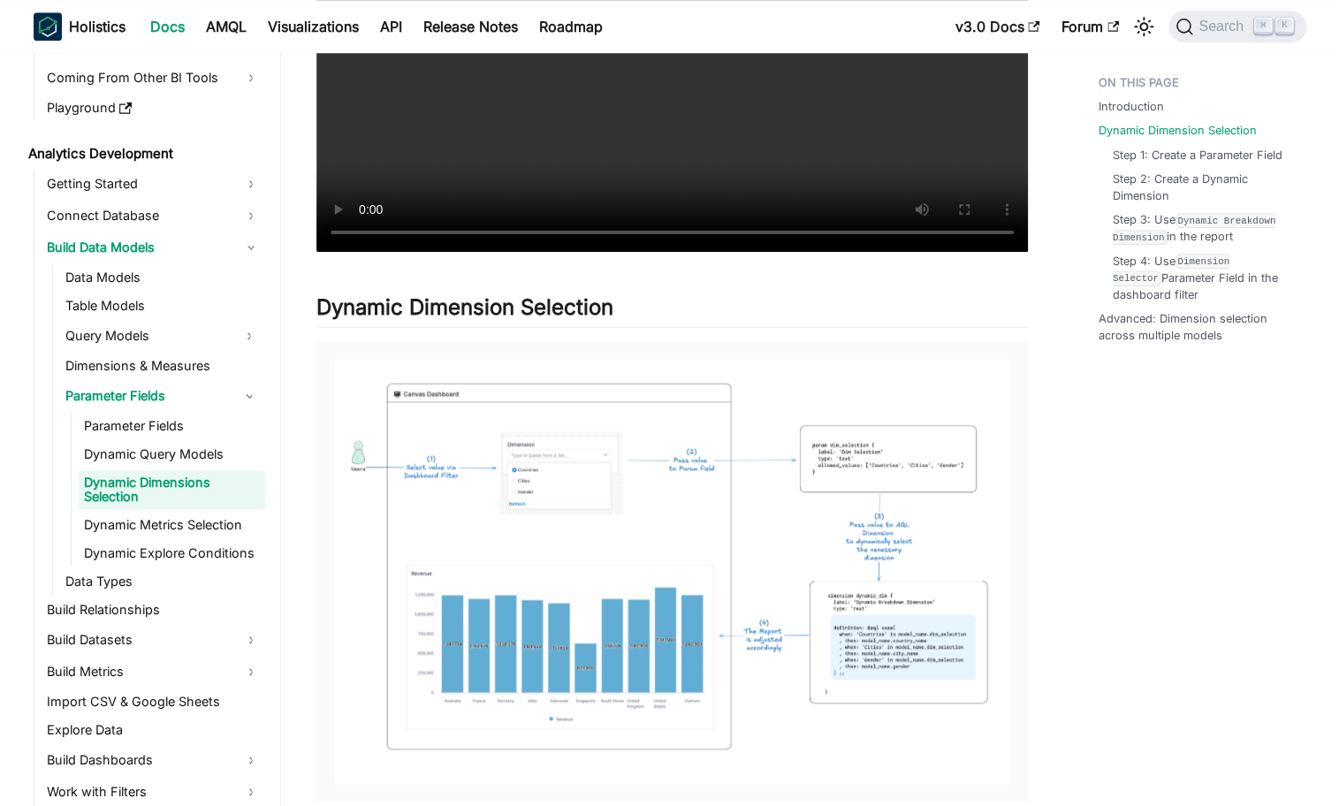
click at [571, 573] on img at bounding box center [672, 572] width 676 height 424
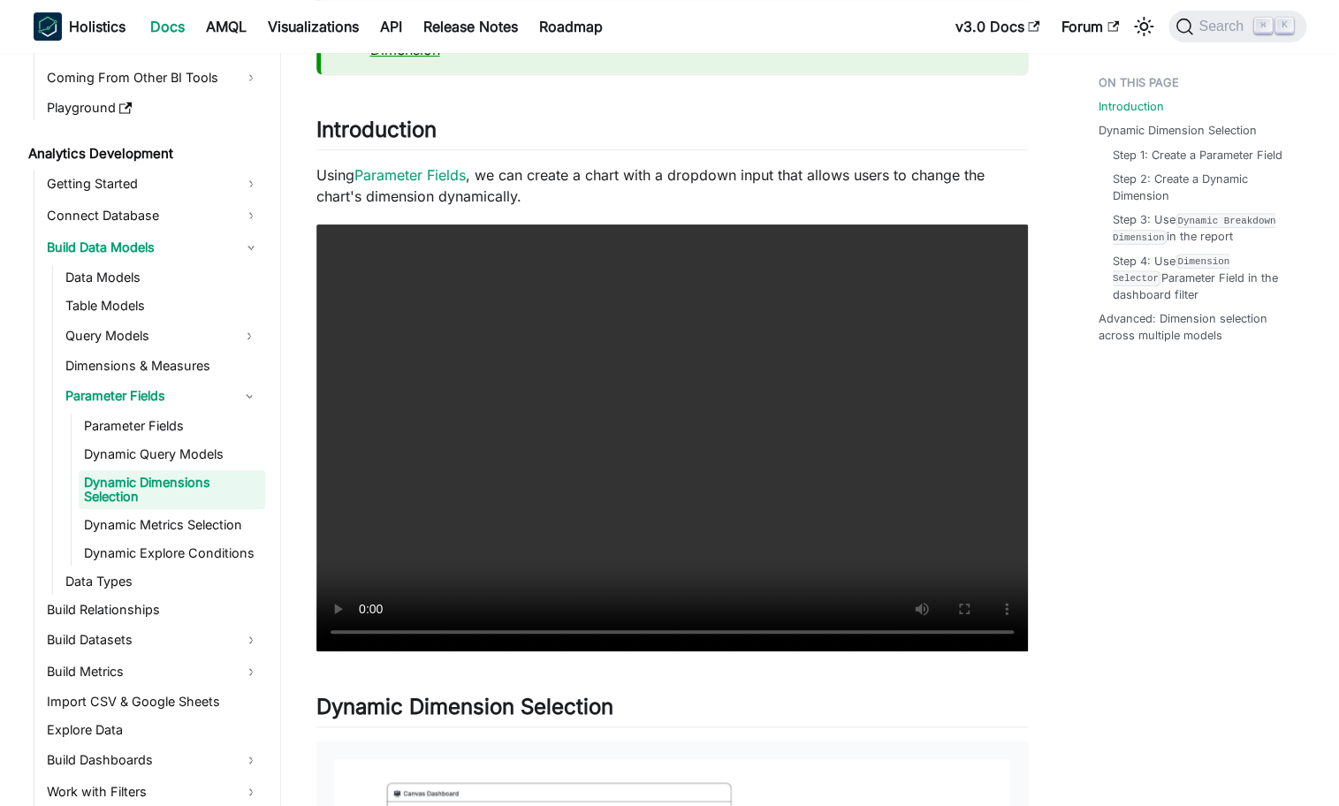
scroll to position [262, 0]
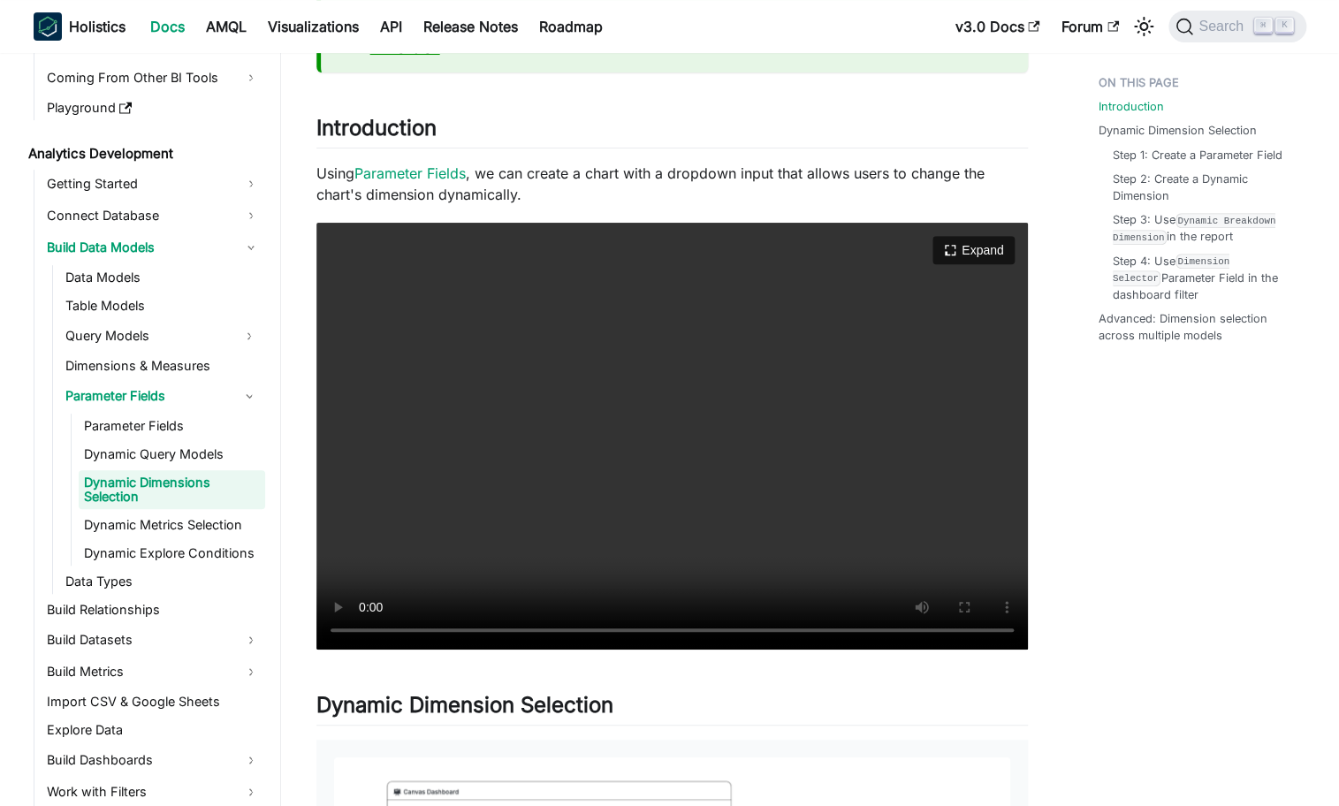
click at [736, 473] on video "Your browser does not support embedding video, but you can download it ." at bounding box center [671, 436] width 711 height 427
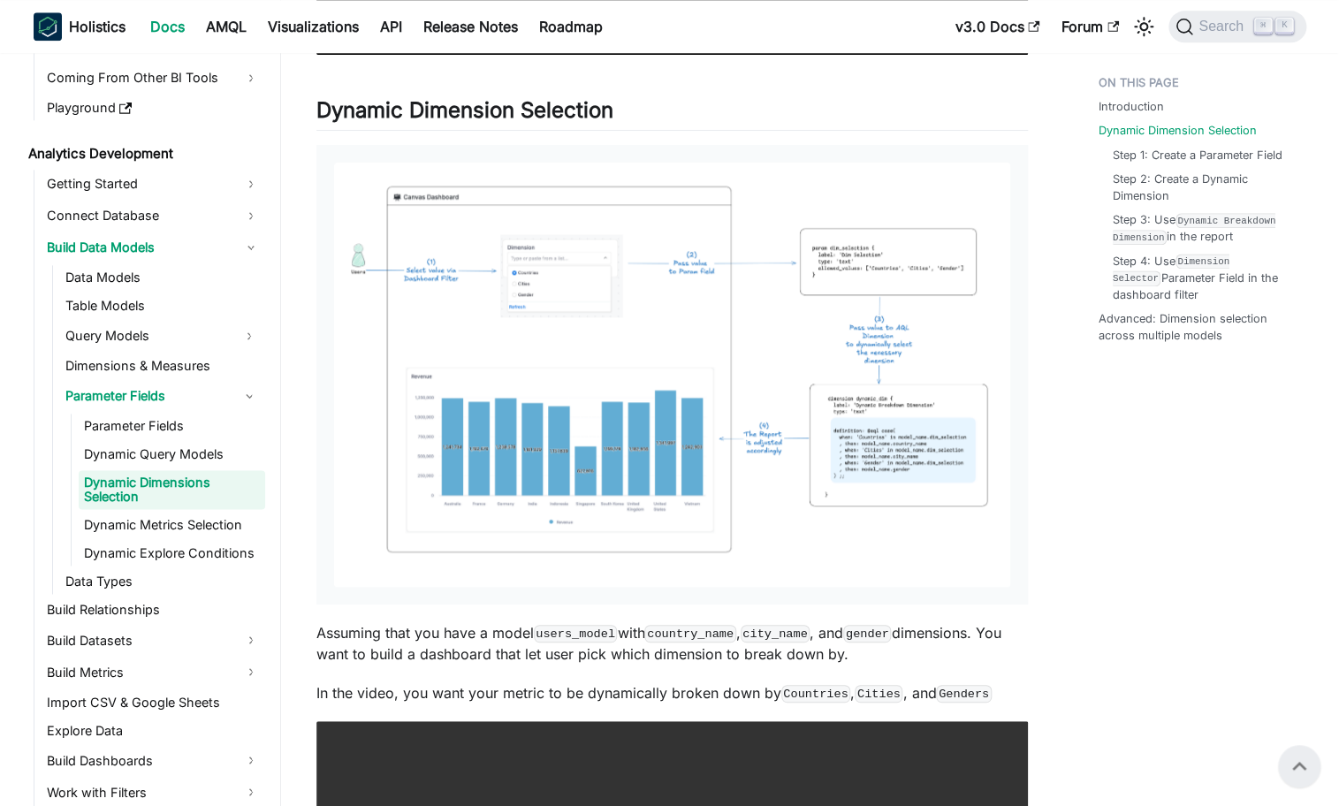
scroll to position [854, 0]
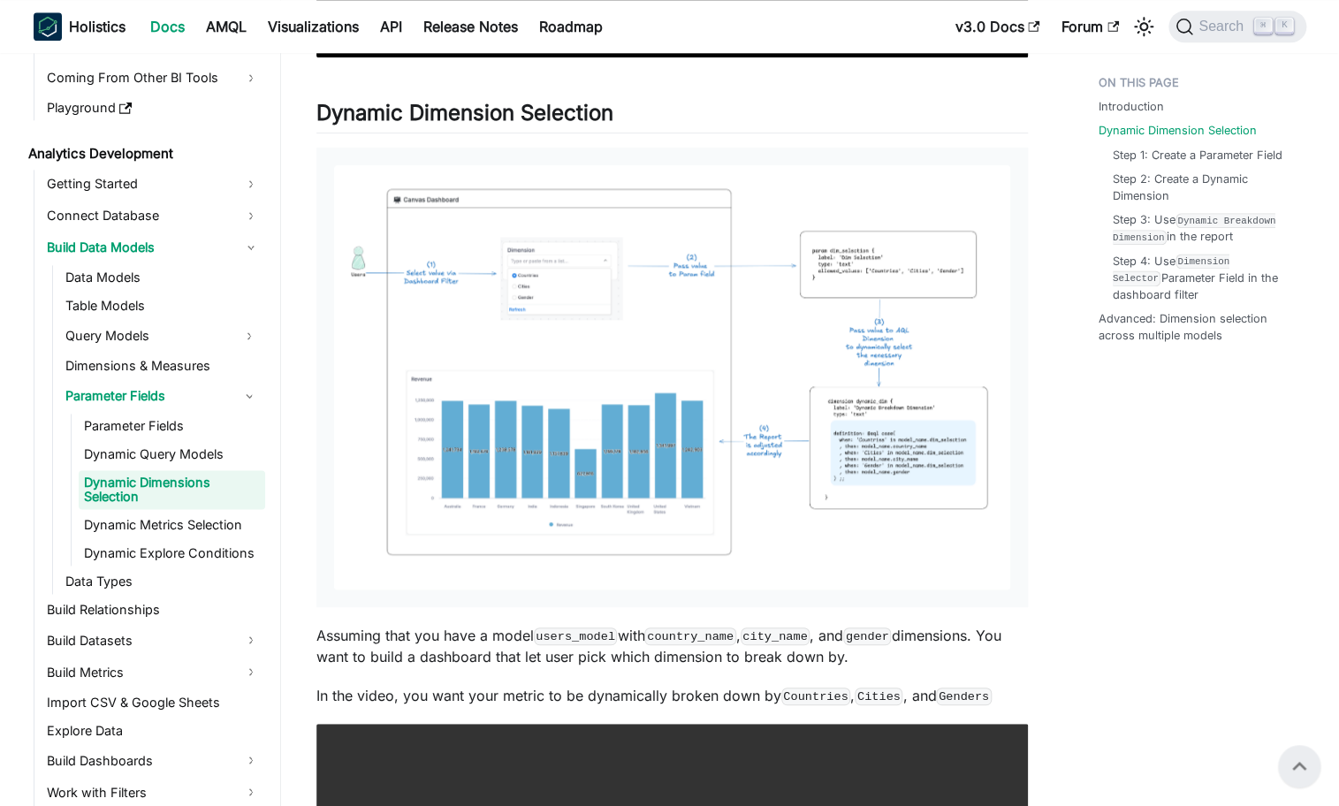
click at [720, 488] on img at bounding box center [672, 377] width 676 height 424
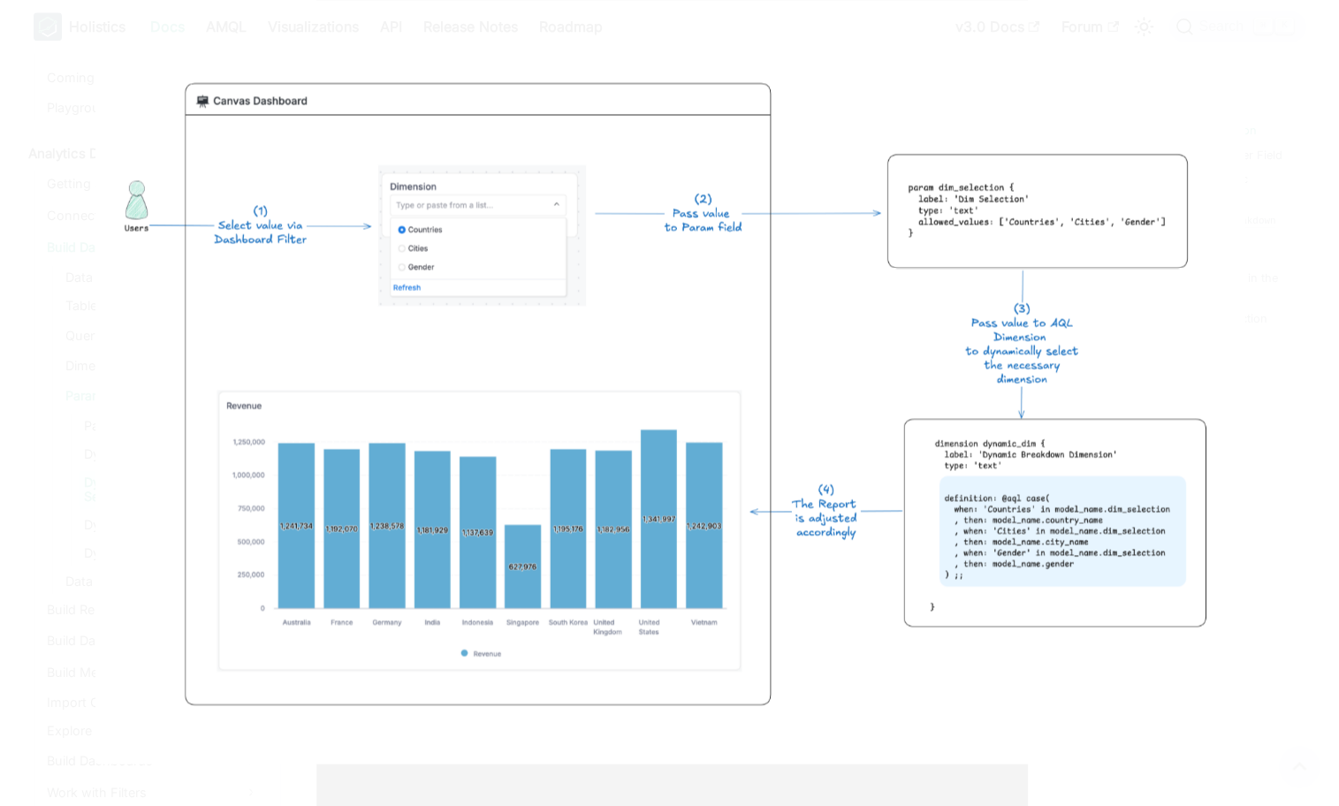
click at [720, 488] on img at bounding box center [670, 402] width 1150 height 721
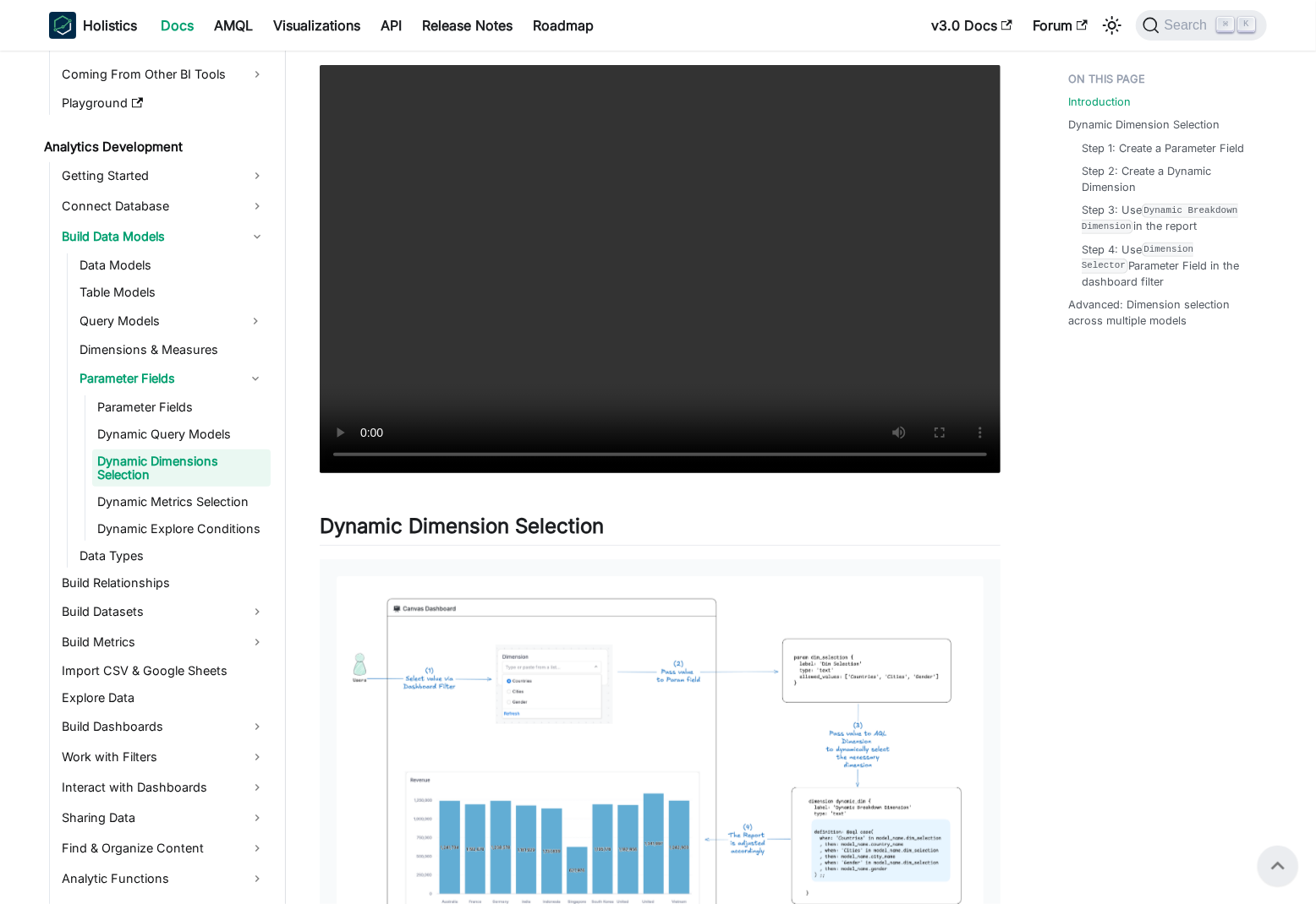
scroll to position [0, 0]
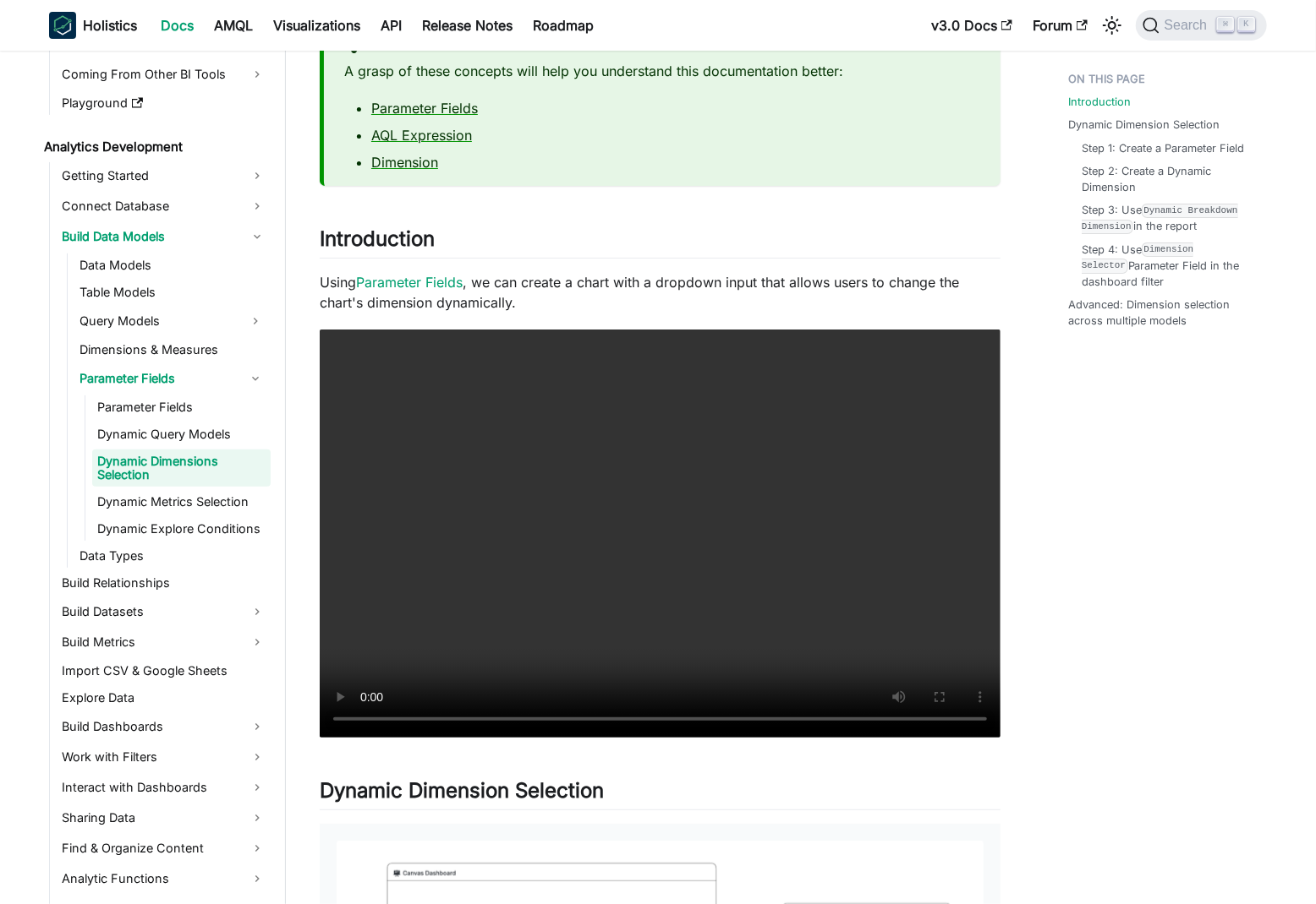
scroll to position [137, 0]
